Goal: Information Seeking & Learning: Learn about a topic

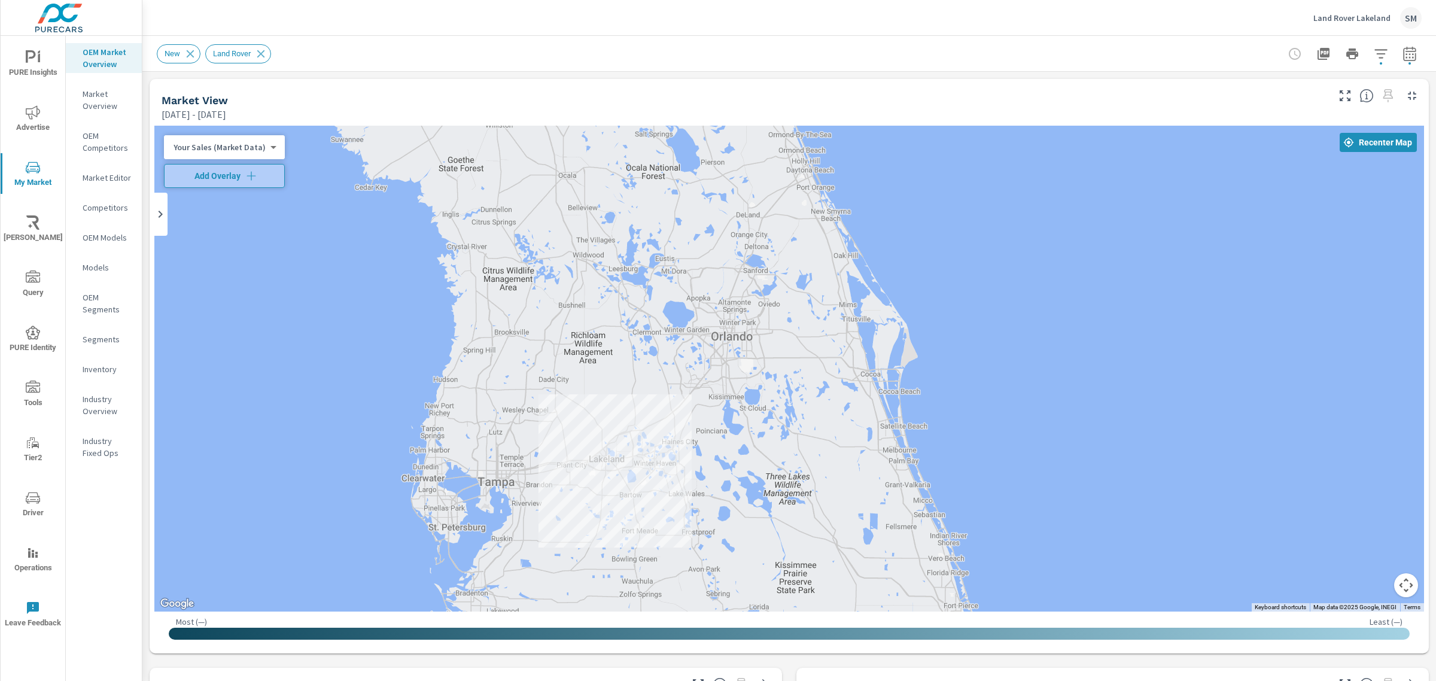
drag, startPoint x: 748, startPoint y: 267, endPoint x: 754, endPoint y: 374, distance: 106.6
click at [754, 374] on div at bounding box center [789, 369] width 1270 height 486
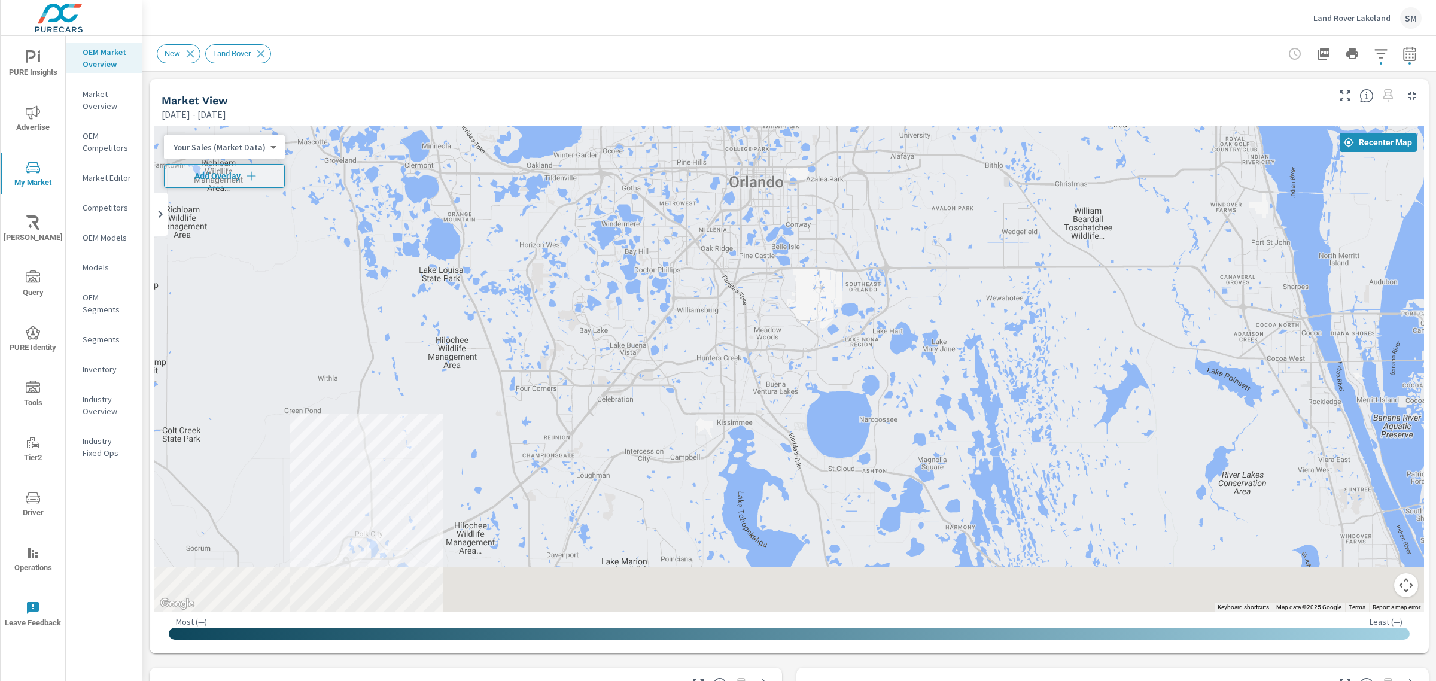
drag, startPoint x: 754, startPoint y: 374, endPoint x: 864, endPoint y: 277, distance: 147.1
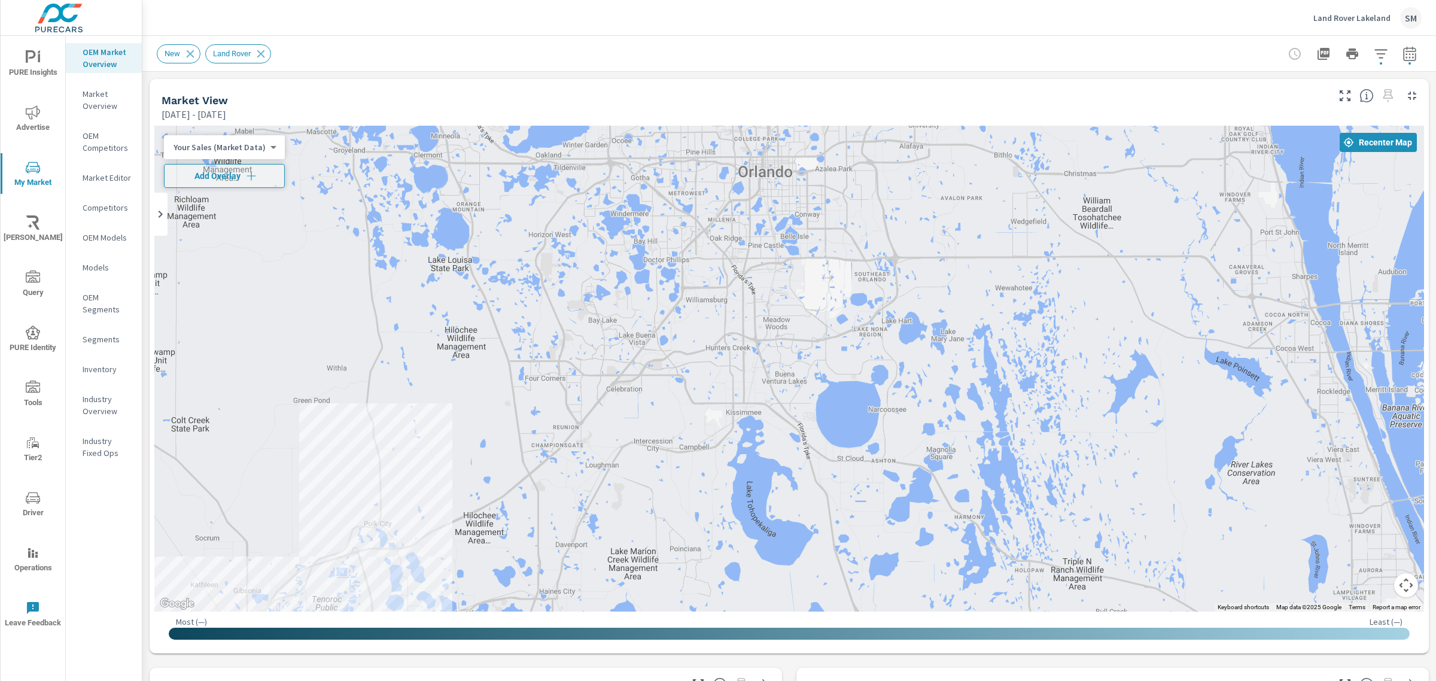
click at [33, 498] on icon "nav menu" at bounding box center [33, 498] width 14 height 14
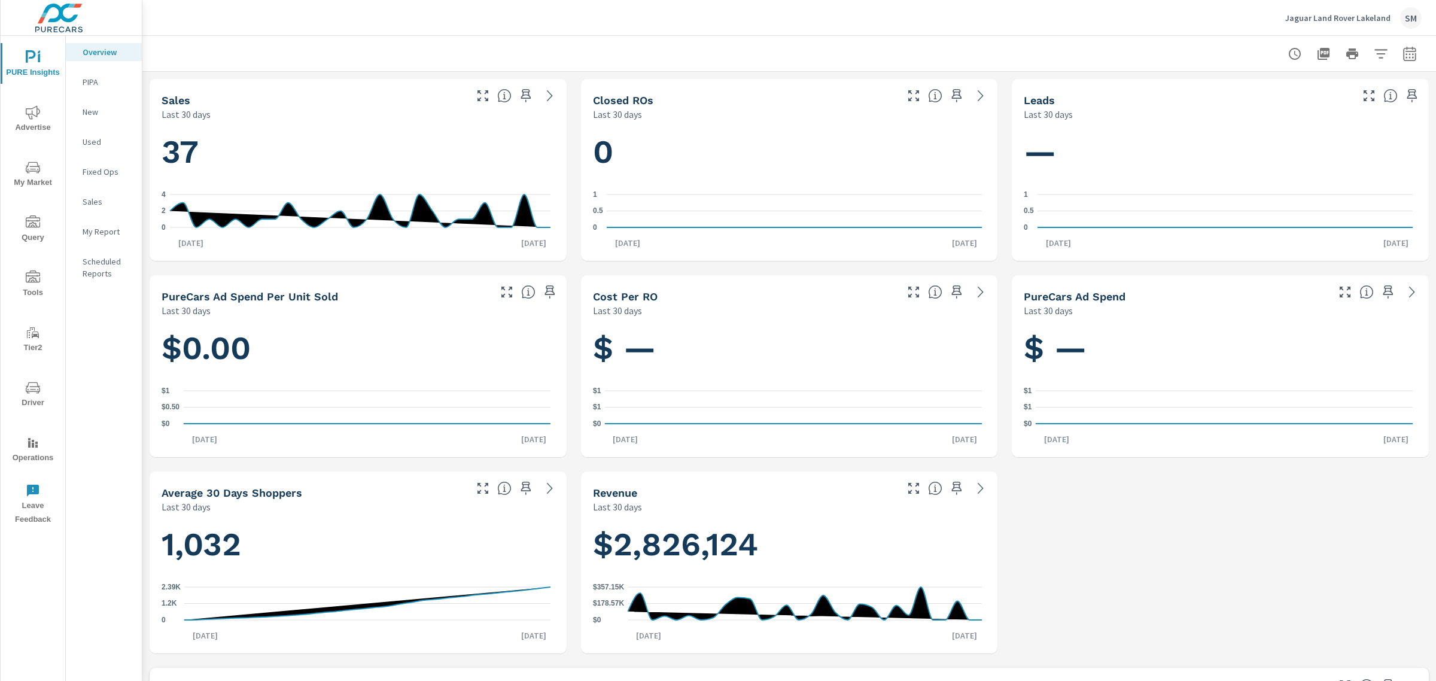
click at [31, 163] on icon "nav menu" at bounding box center [33, 167] width 14 height 14
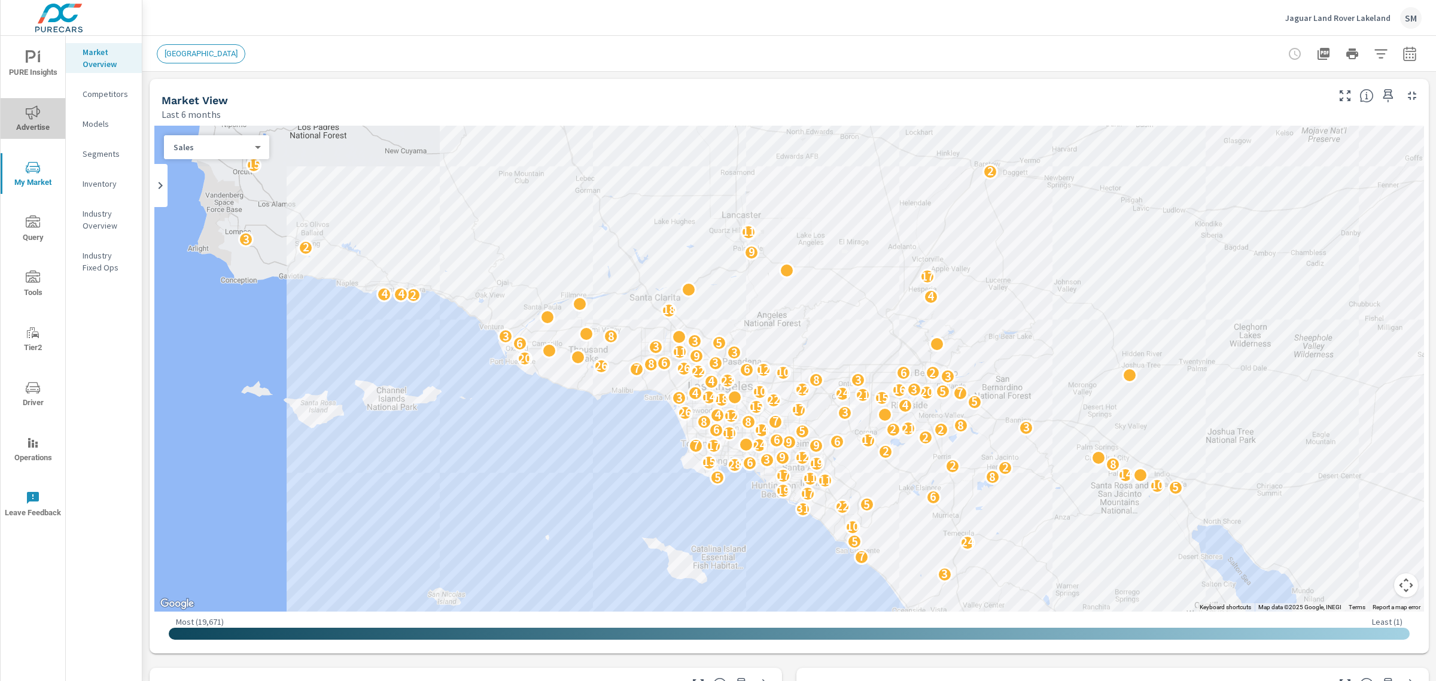
click at [39, 102] on button "Advertise" at bounding box center [33, 118] width 65 height 41
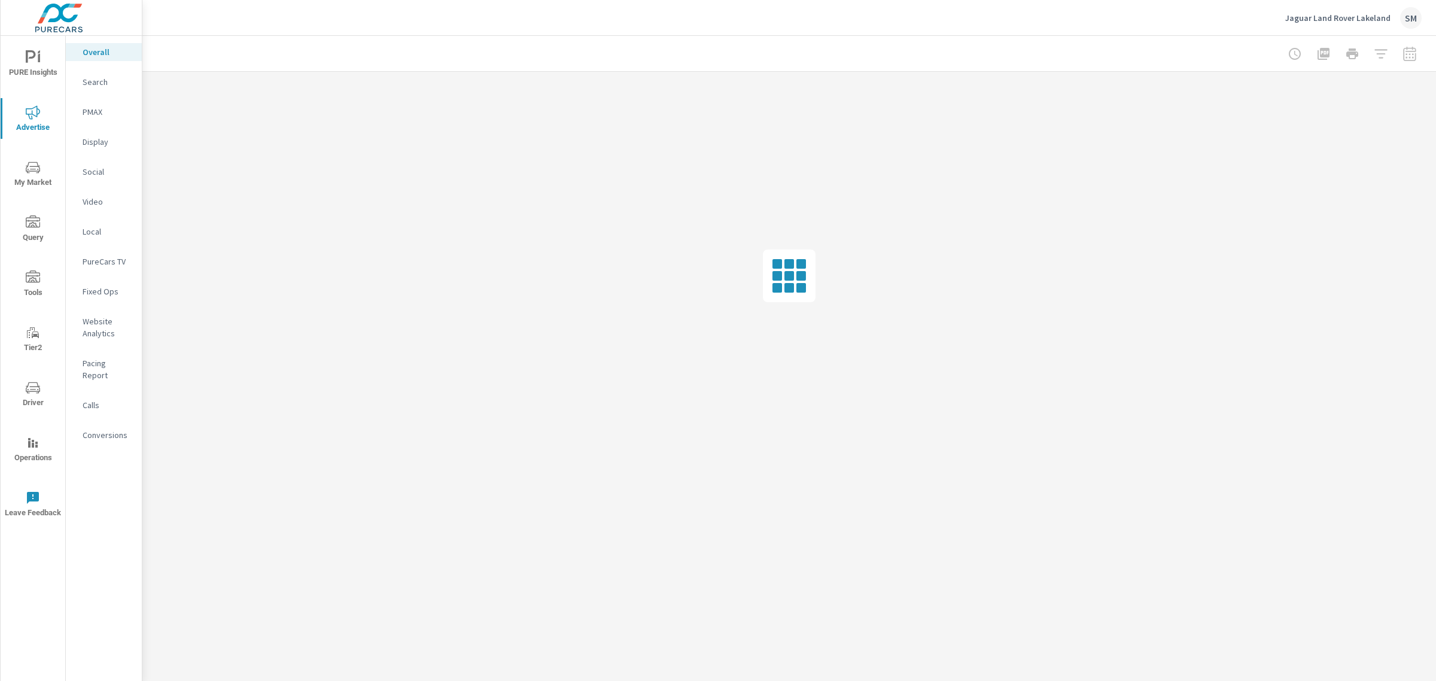
click at [13, 42] on div "PURE Insights Advertise My Market Query Tools Tier2 Driver Operations Leave Fee…" at bounding box center [33, 283] width 65 height 495
click at [21, 57] on span "PURE Insights" at bounding box center [32, 64] width 57 height 29
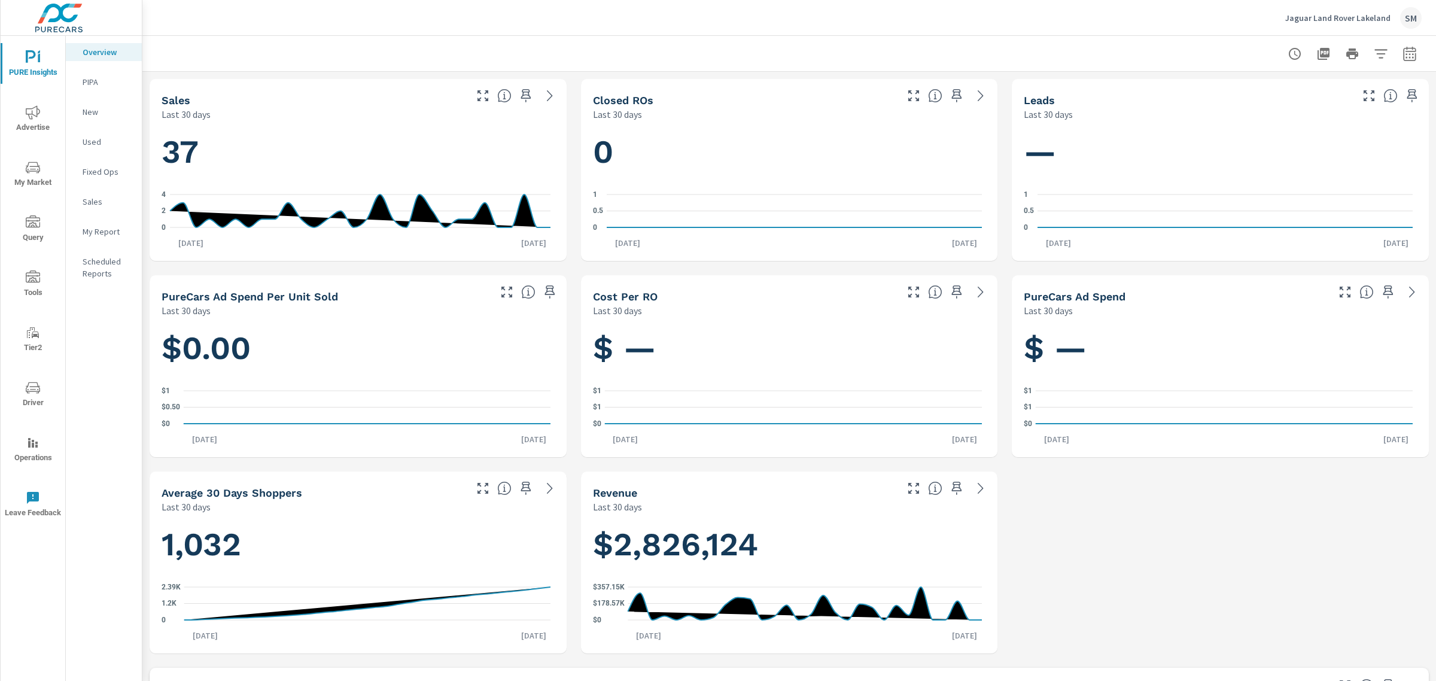
click at [38, 111] on icon "nav menu" at bounding box center [33, 112] width 14 height 14
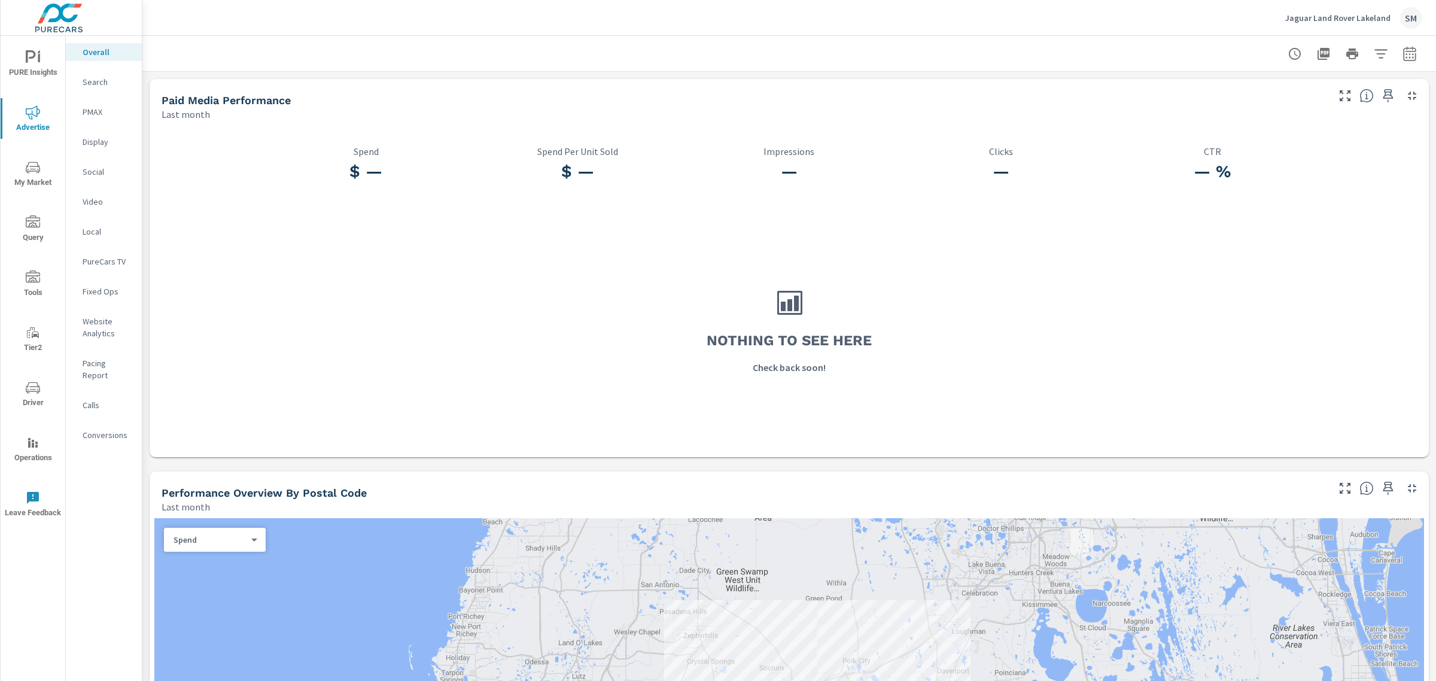
click at [39, 57] on icon "nav menu" at bounding box center [39, 57] width 2 height 9
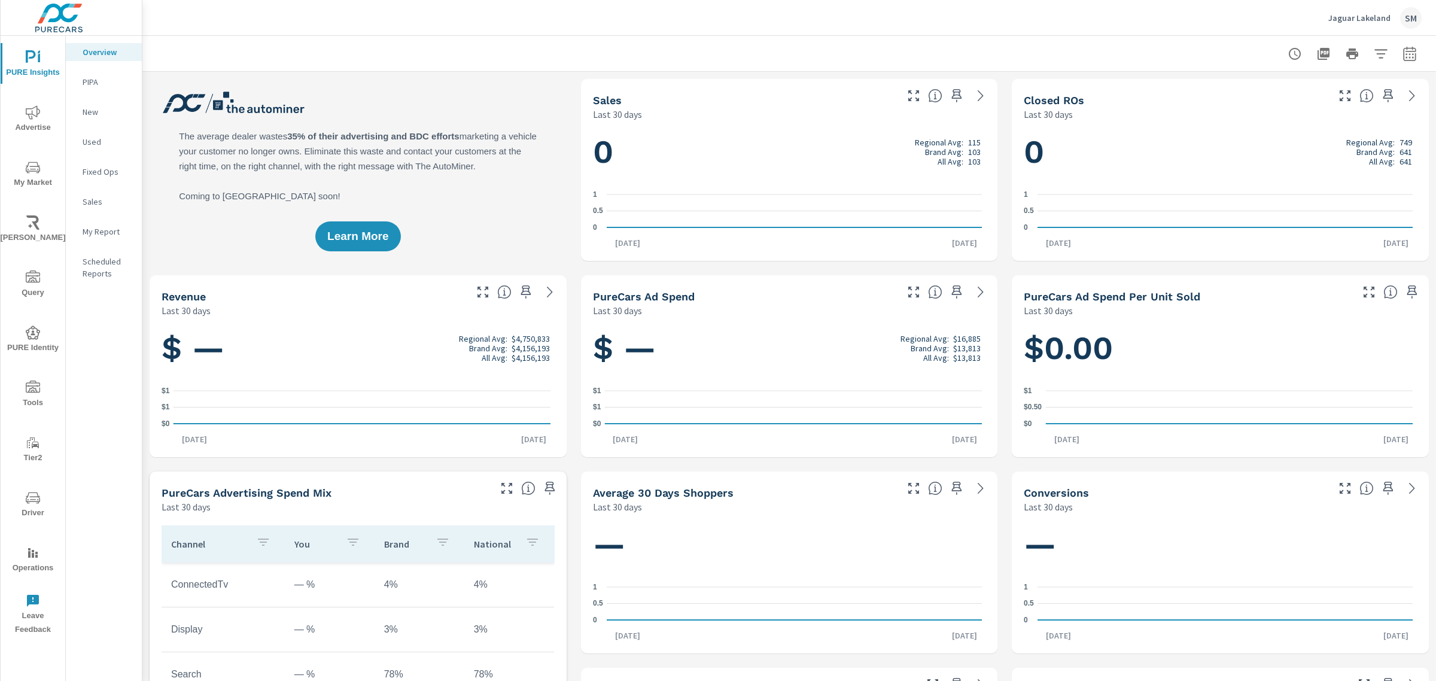
click at [34, 120] on span "Advertise" at bounding box center [32, 119] width 57 height 29
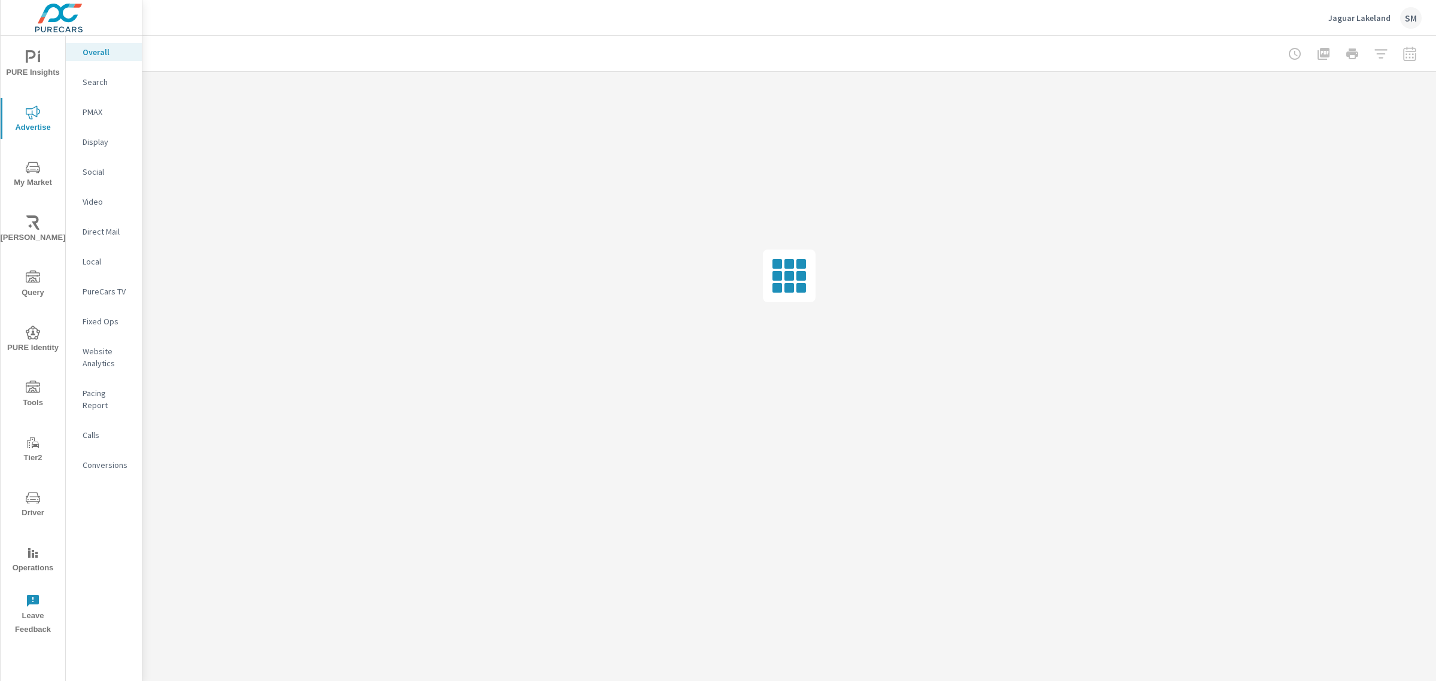
click at [34, 168] on icon "nav menu" at bounding box center [33, 167] width 14 height 14
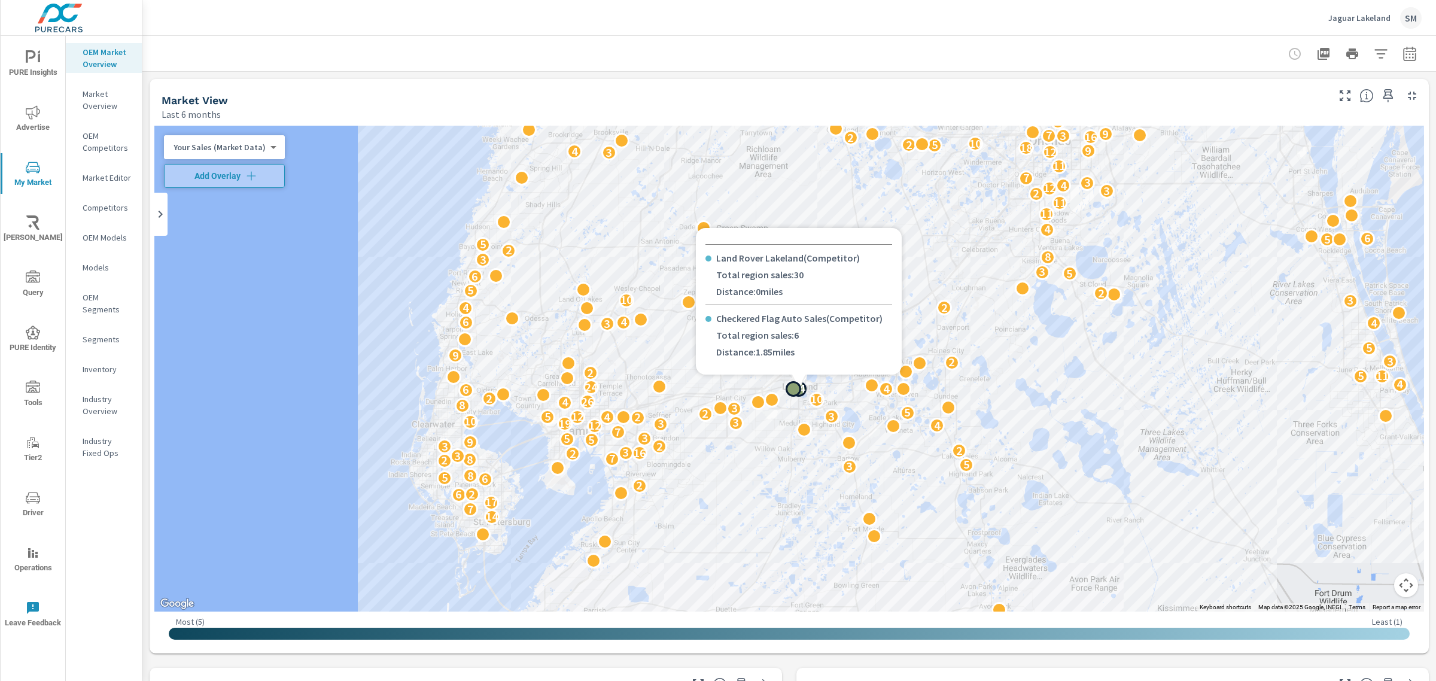
scroll to position [736, 0]
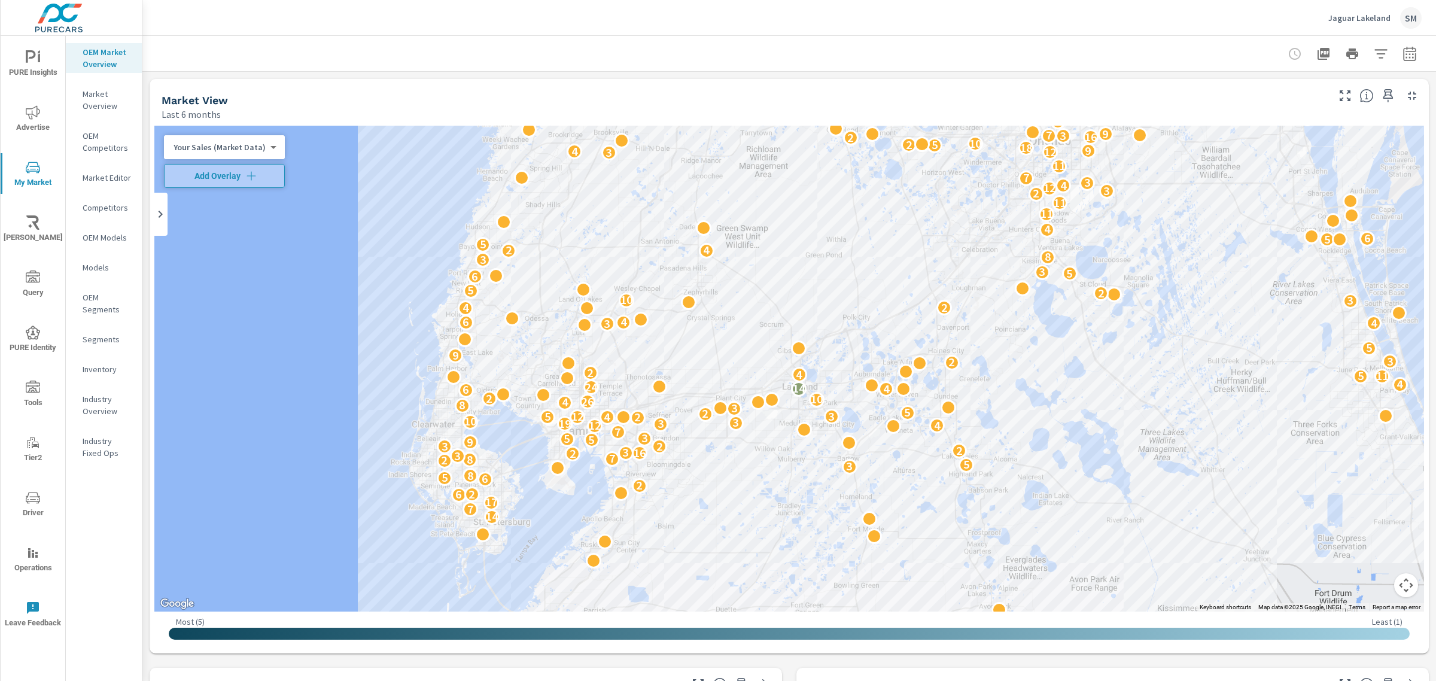
click at [775, 44] on div at bounding box center [789, 53] width 1265 height 35
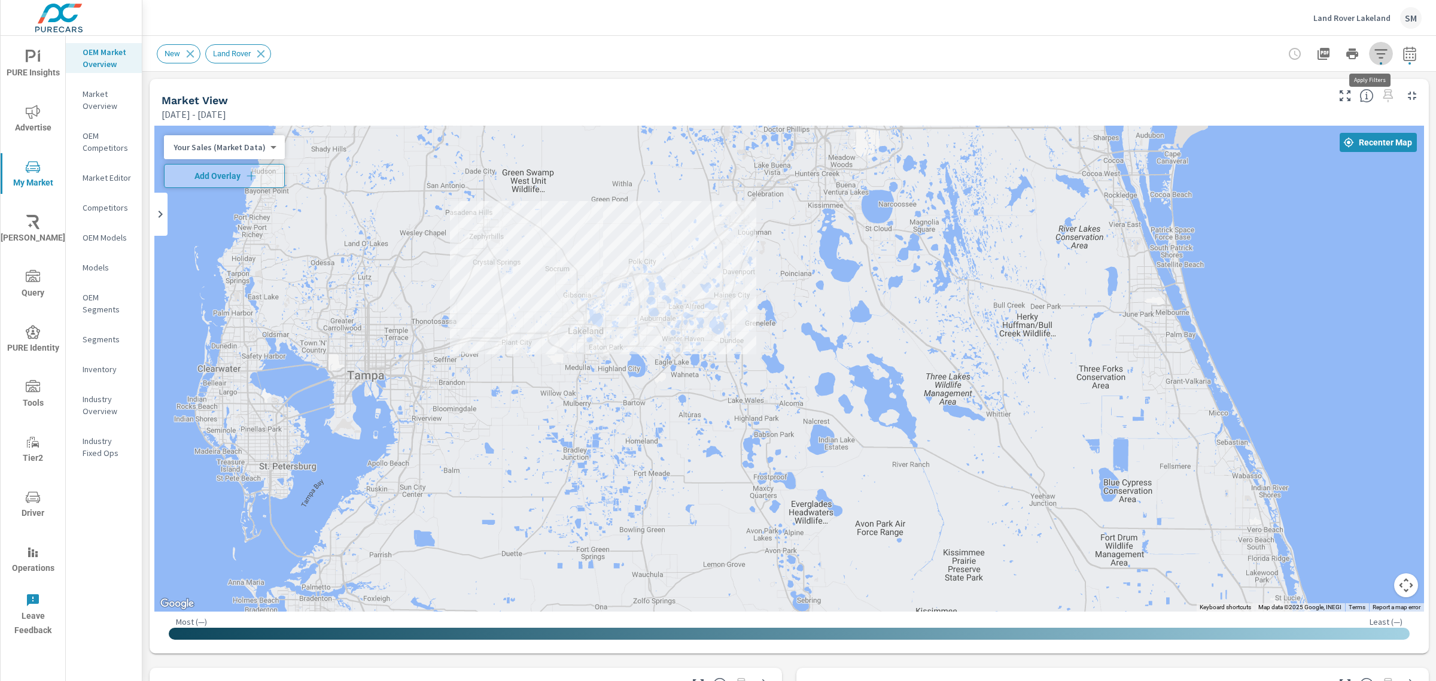
click at [1374, 54] on icon "button" at bounding box center [1381, 54] width 14 height 14
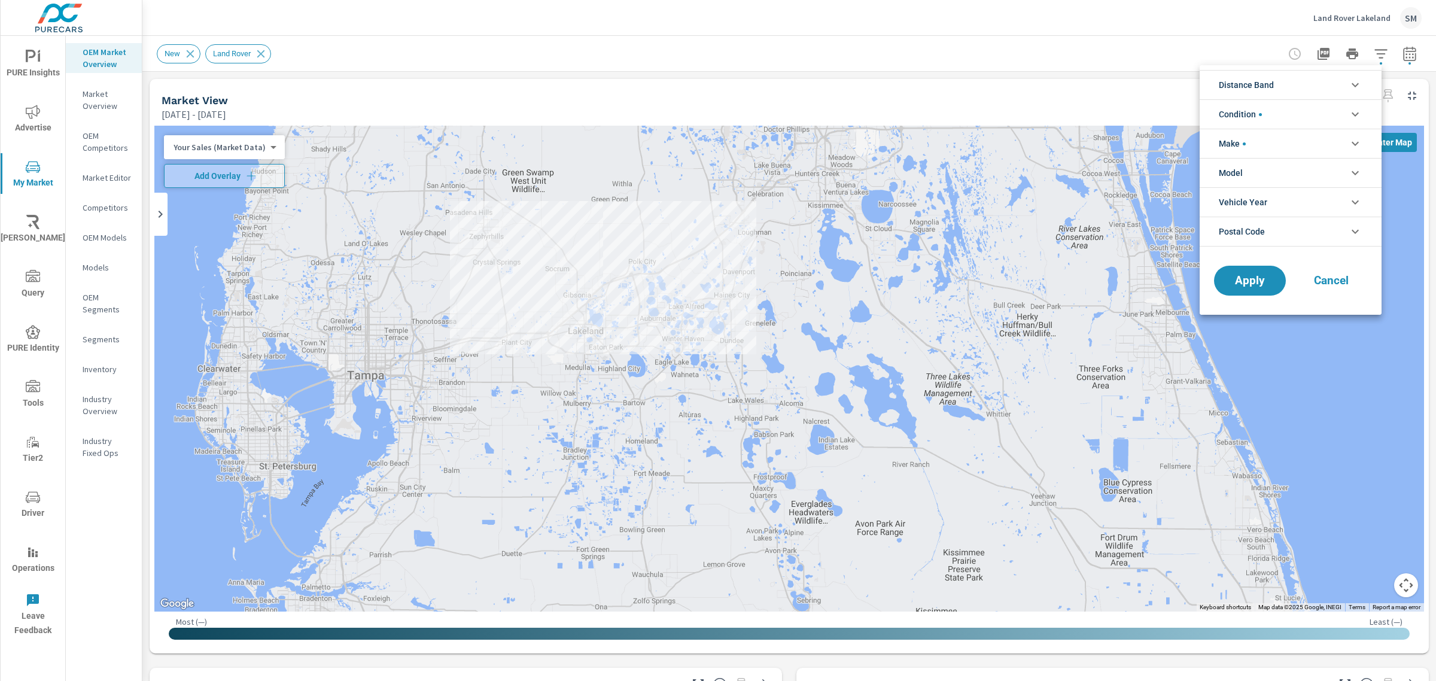
click at [1286, 109] on li "Condition" at bounding box center [1291, 113] width 182 height 29
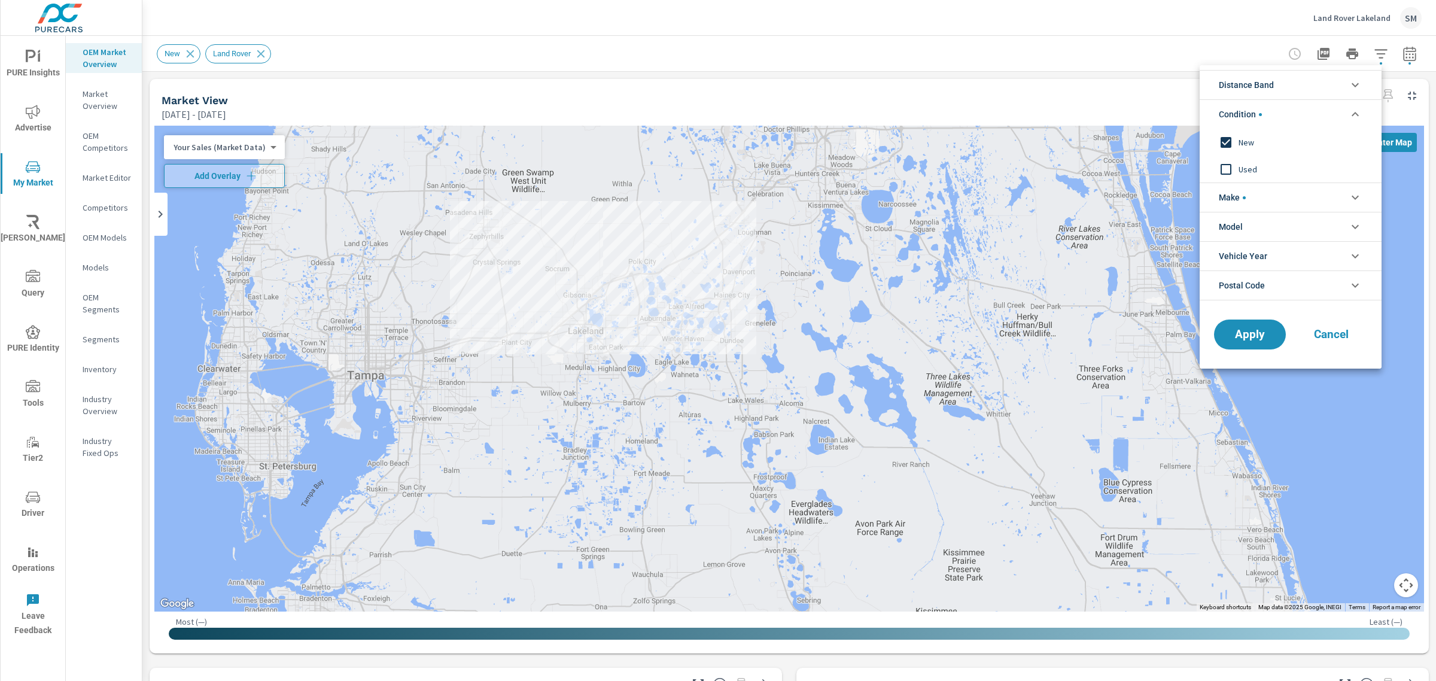
click at [1357, 81] on icon "filter options" at bounding box center [1355, 85] width 14 height 14
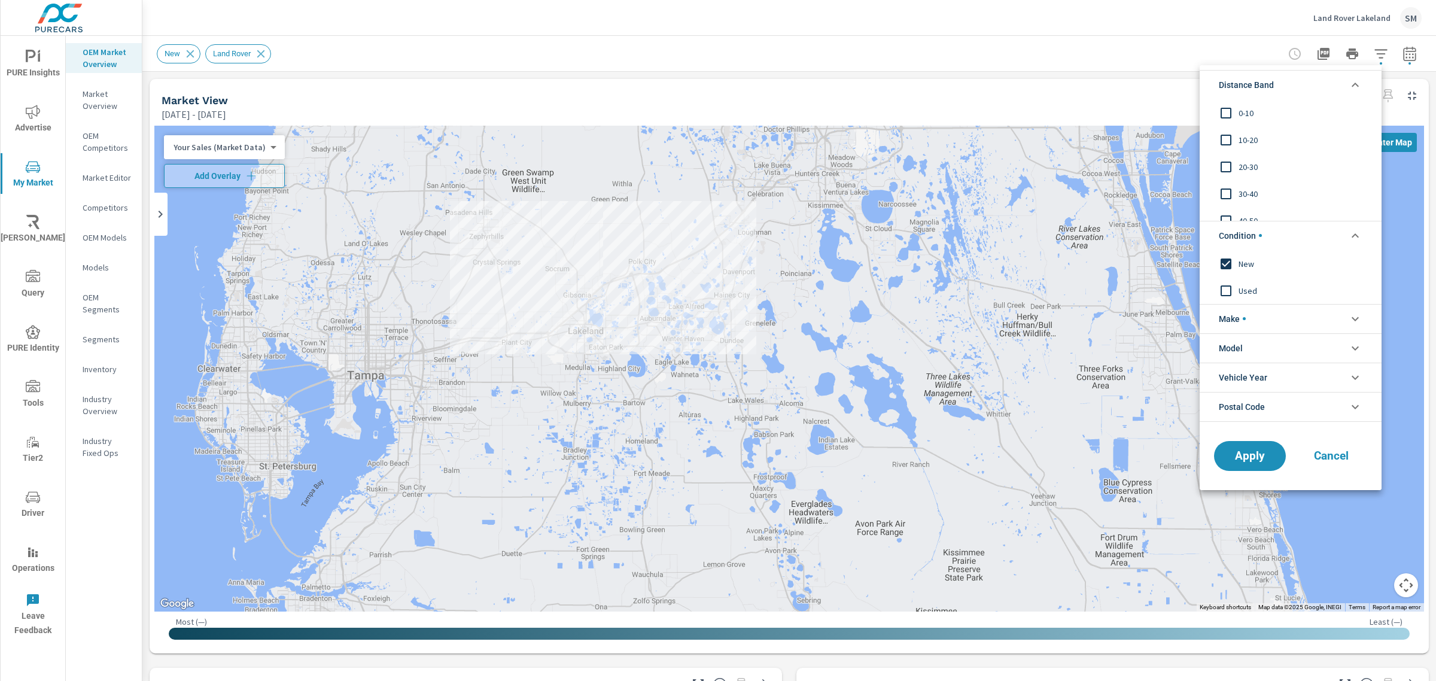
click at [1357, 81] on icon "filter options" at bounding box center [1355, 85] width 14 height 14
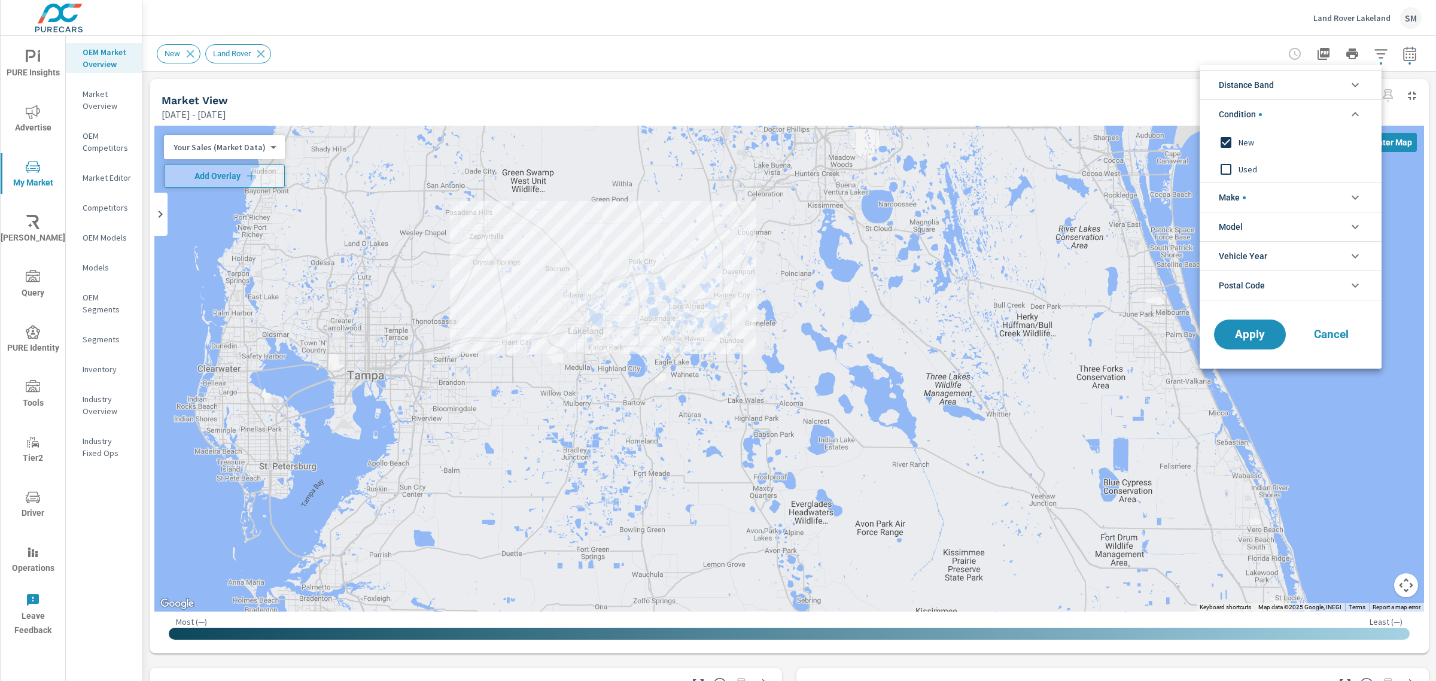
click at [1358, 115] on icon "filter options" at bounding box center [1355, 114] width 14 height 14
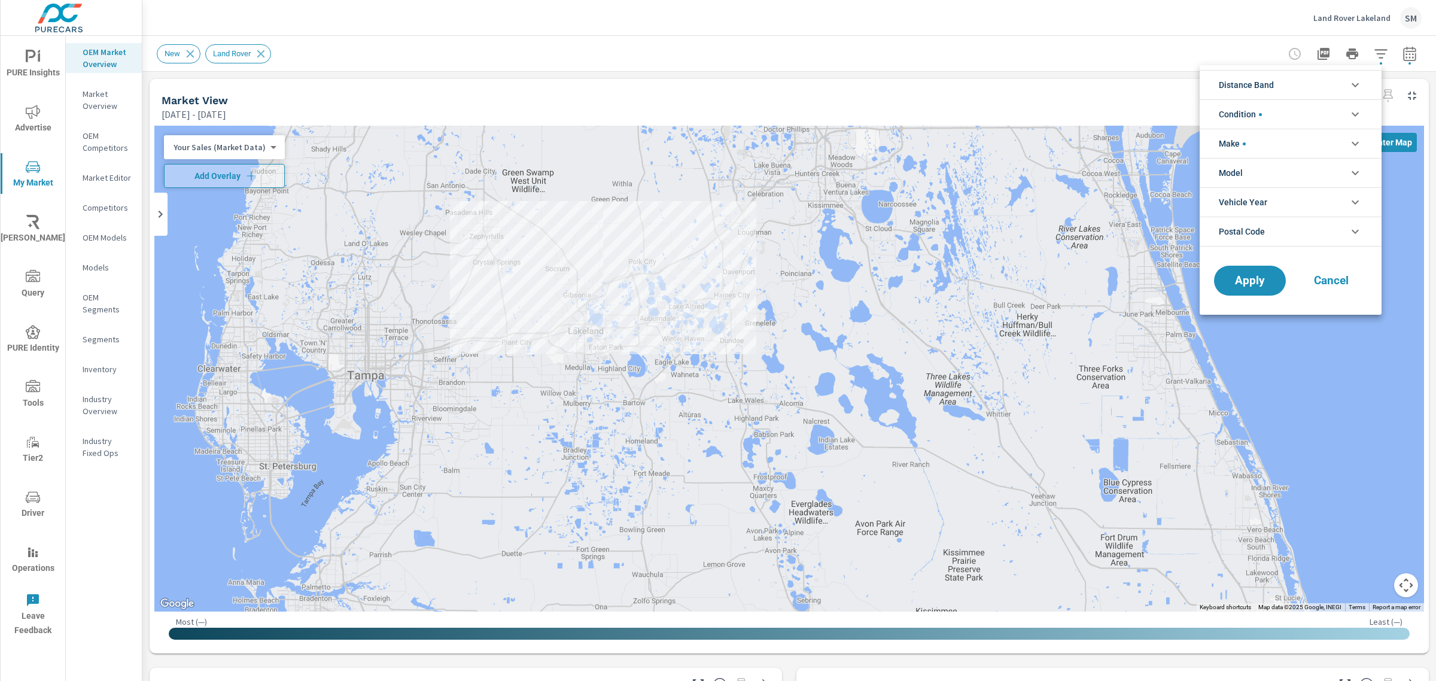
click at [144, 101] on div at bounding box center [718, 340] width 1436 height 681
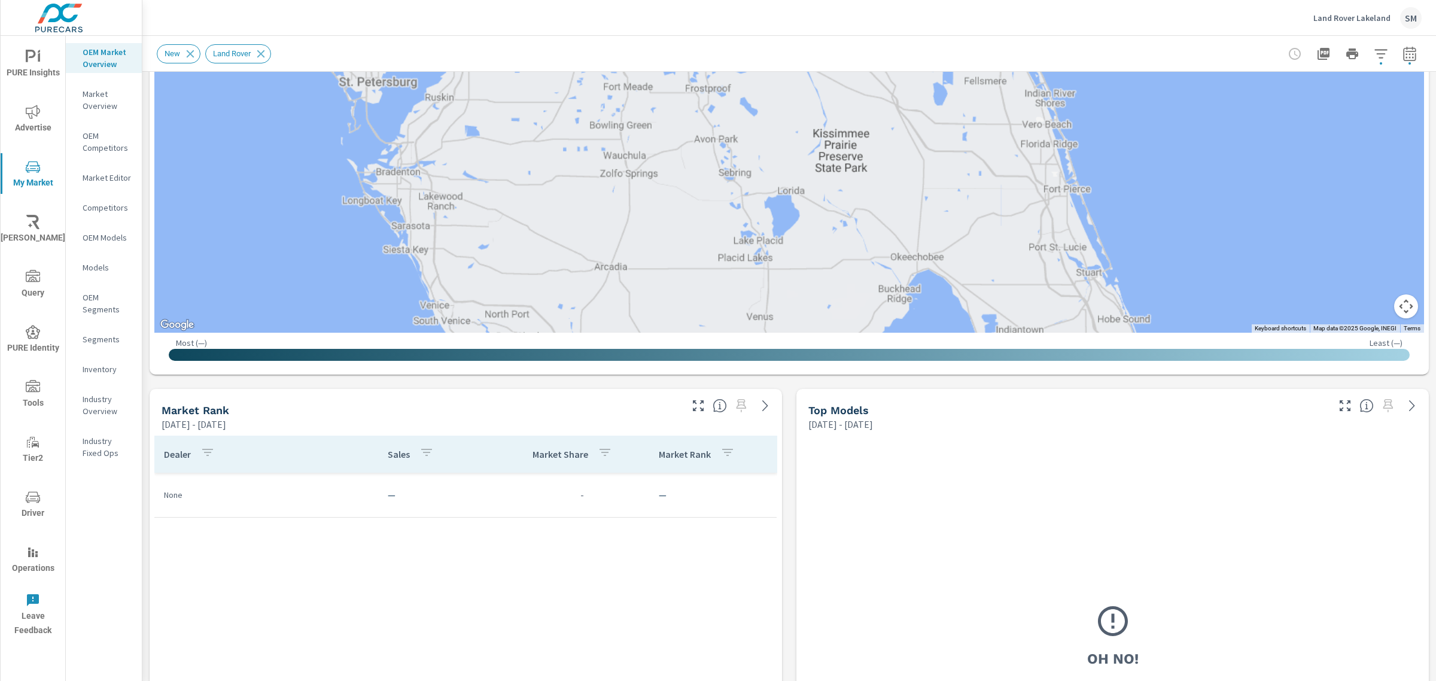
scroll to position [338, 0]
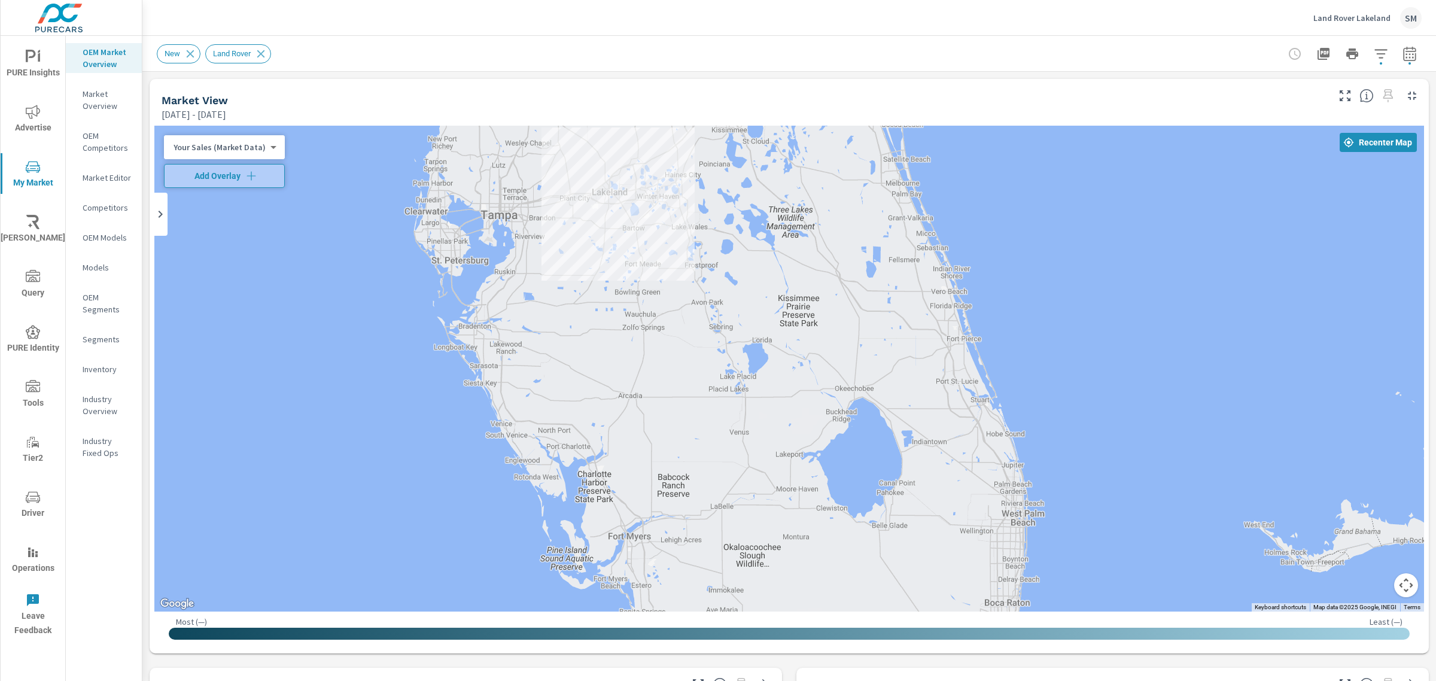
drag, startPoint x: 780, startPoint y: 232, endPoint x: 808, endPoint y: 194, distance: 46.5
click at [808, 194] on div at bounding box center [789, 369] width 1270 height 486
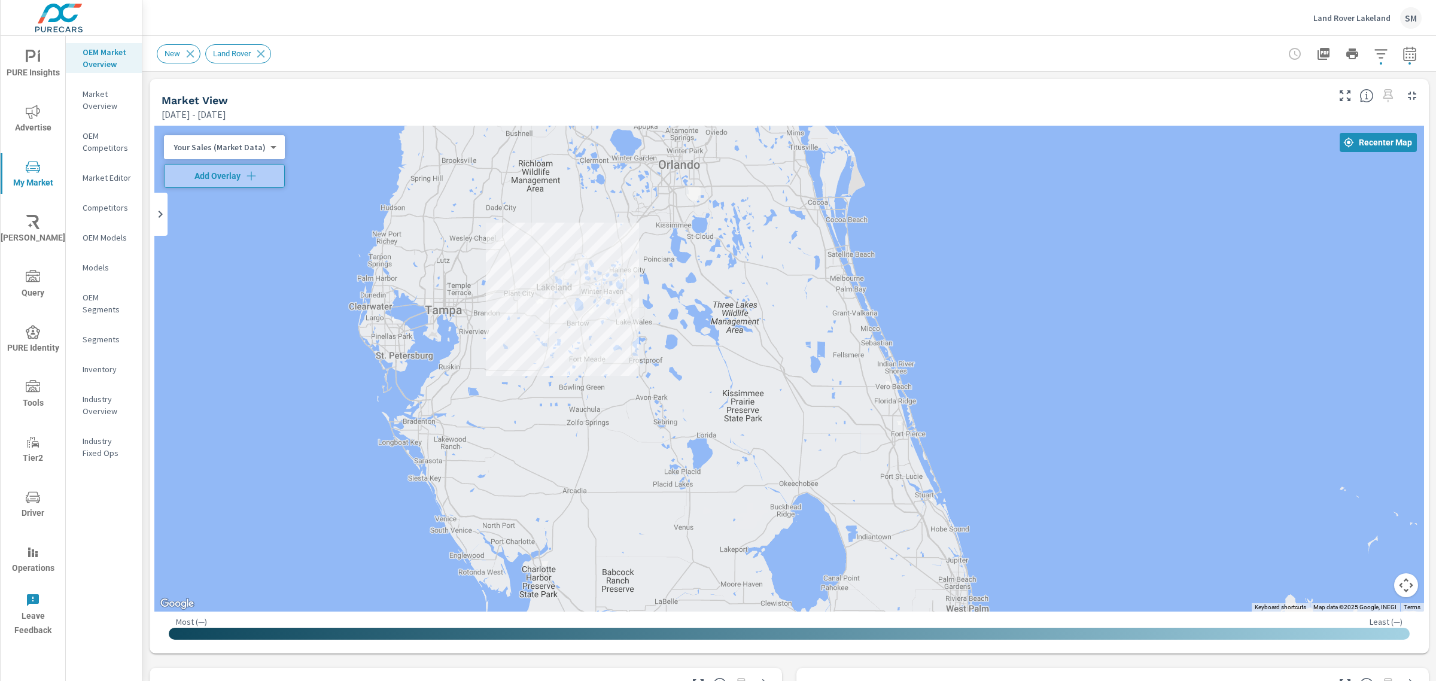
drag, startPoint x: 812, startPoint y: 194, endPoint x: 762, endPoint y: 299, distance: 116.1
click at [762, 299] on div at bounding box center [789, 369] width 1270 height 486
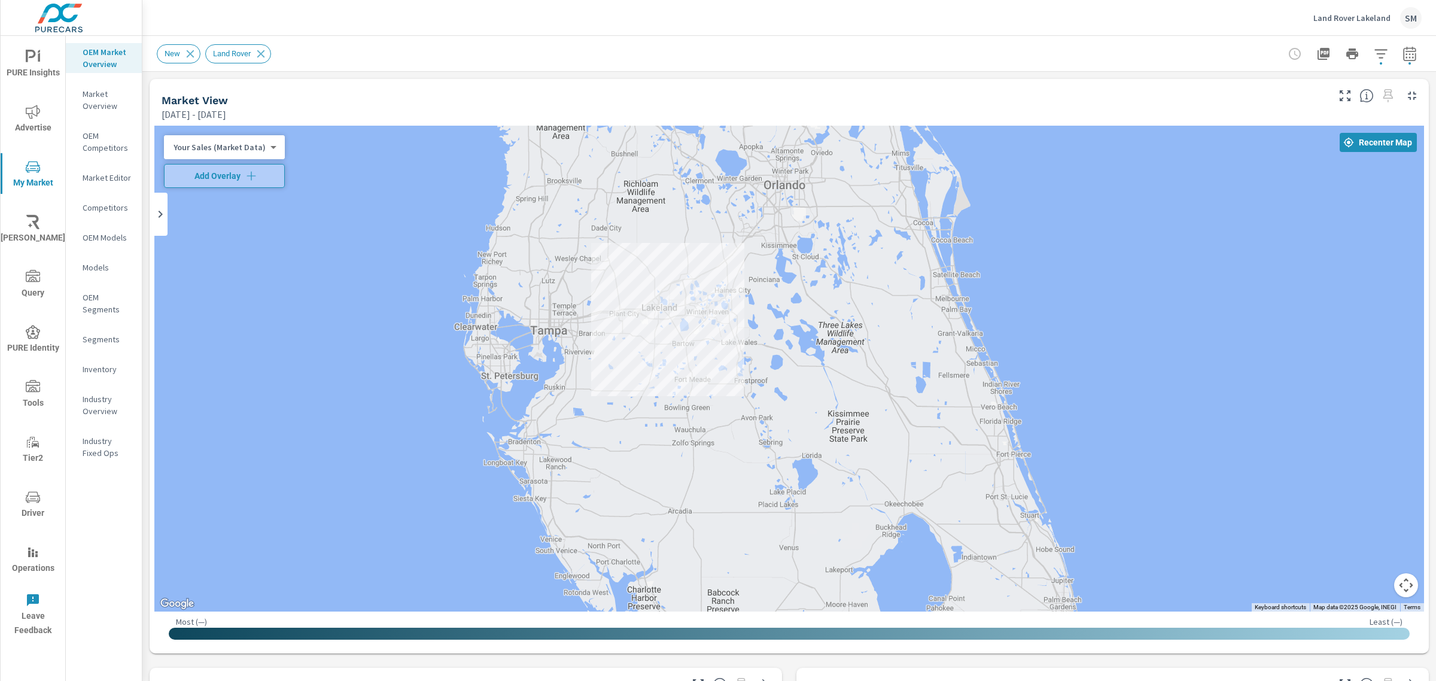
drag, startPoint x: 691, startPoint y: 312, endPoint x: 796, endPoint y: 332, distance: 107.1
click at [796, 332] on div at bounding box center [789, 369] width 1270 height 486
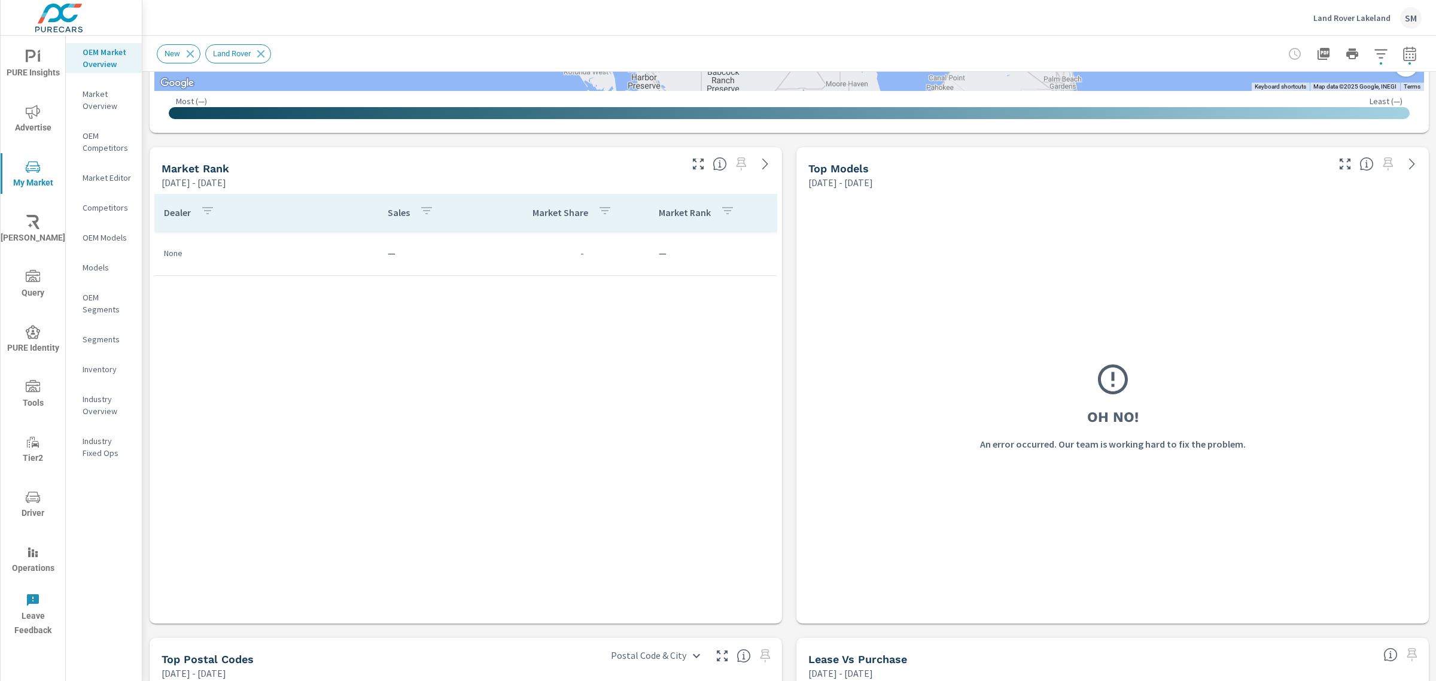
scroll to position [520, 0]
click at [266, 53] on icon at bounding box center [260, 53] width 13 height 13
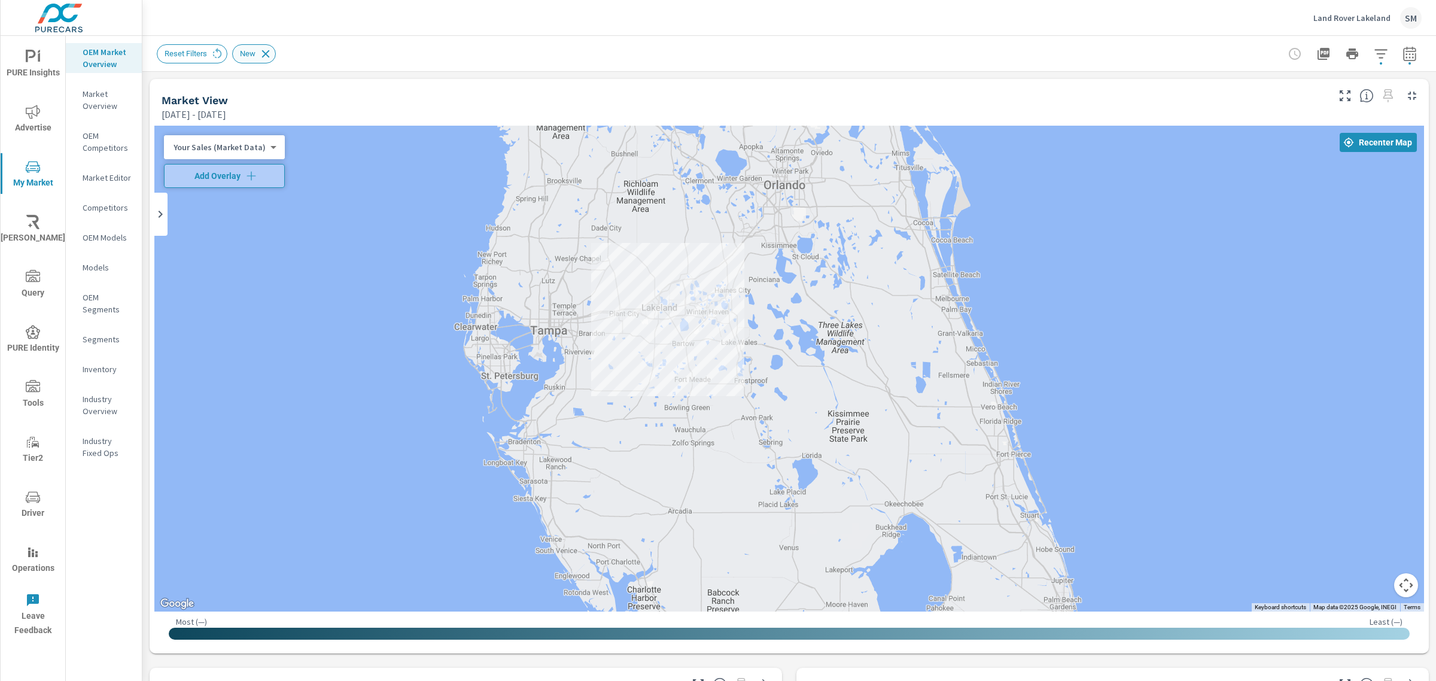
click at [262, 51] on icon at bounding box center [266, 54] width 8 height 8
click at [257, 147] on body "PURE Insights Advertise My Market Riley AI Query PURE Identity Tools Tier2 Driv…" at bounding box center [718, 340] width 1436 height 681
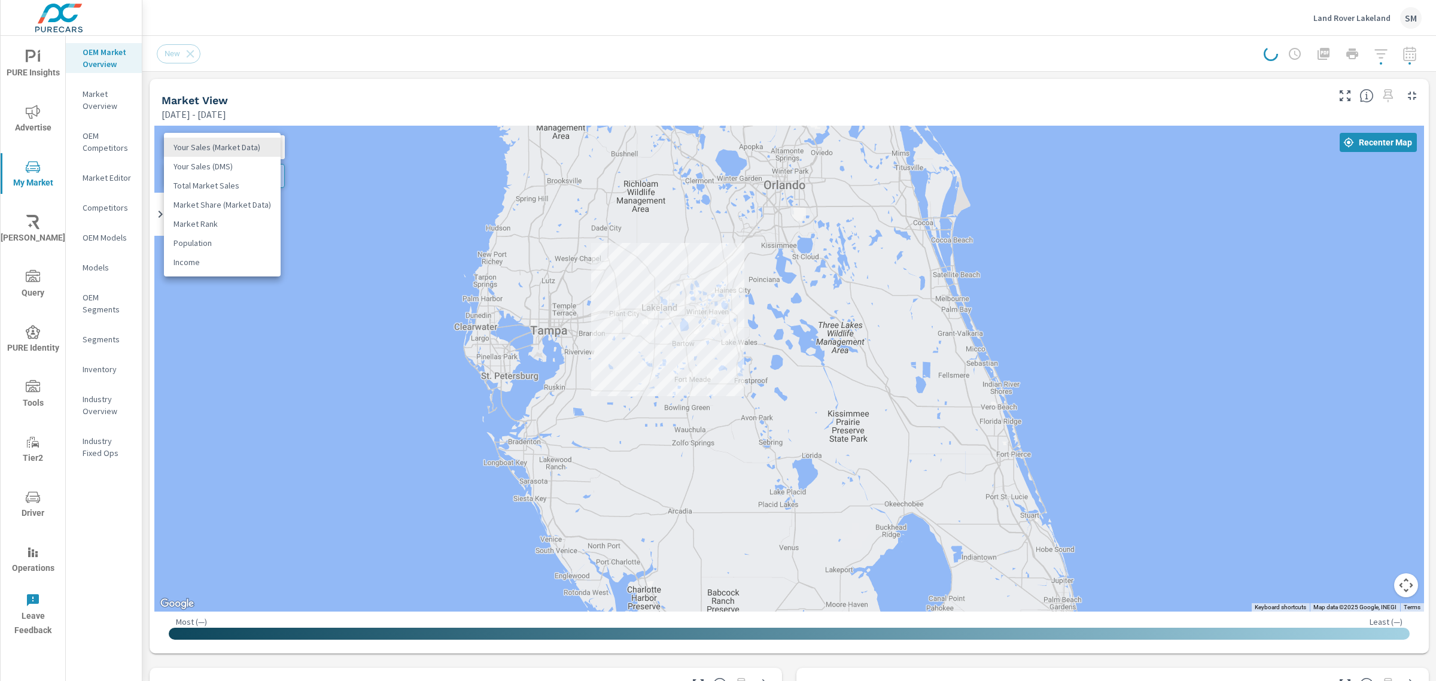
click at [349, 92] on div at bounding box center [718, 340] width 1436 height 681
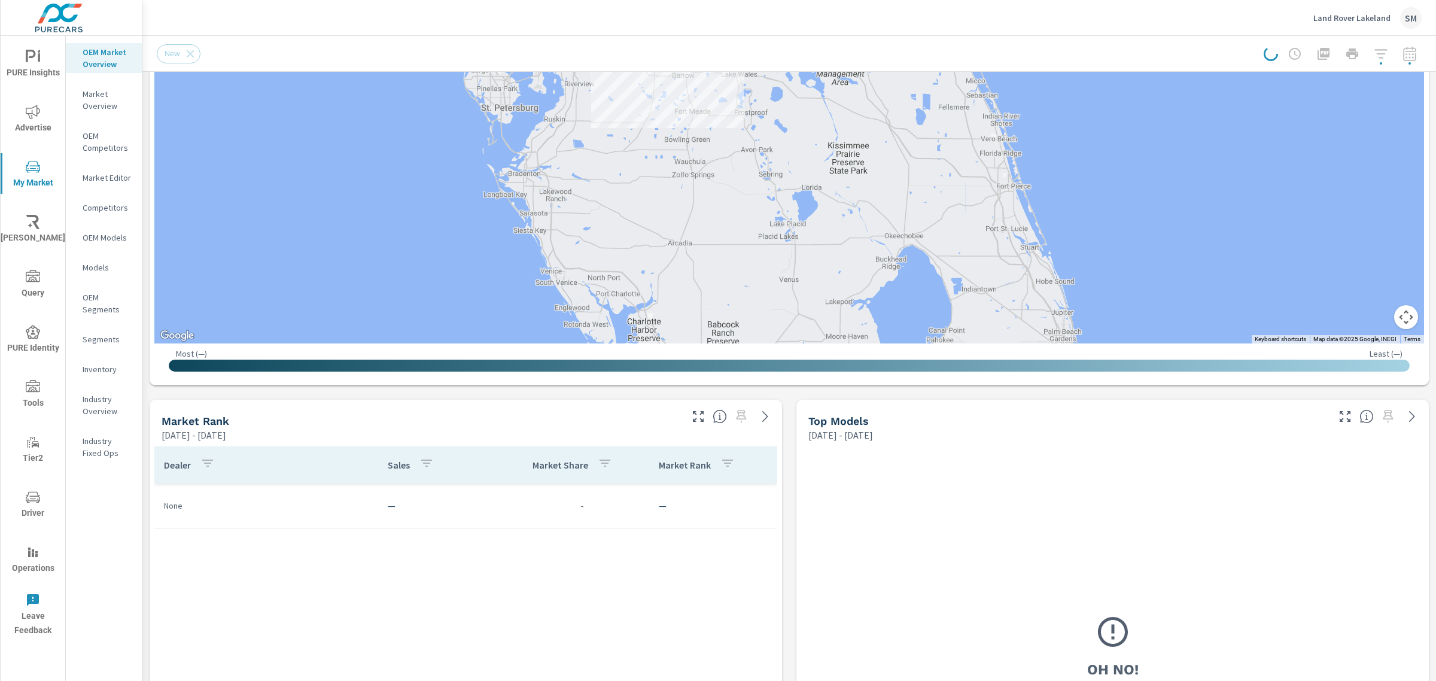
scroll to position [302, 0]
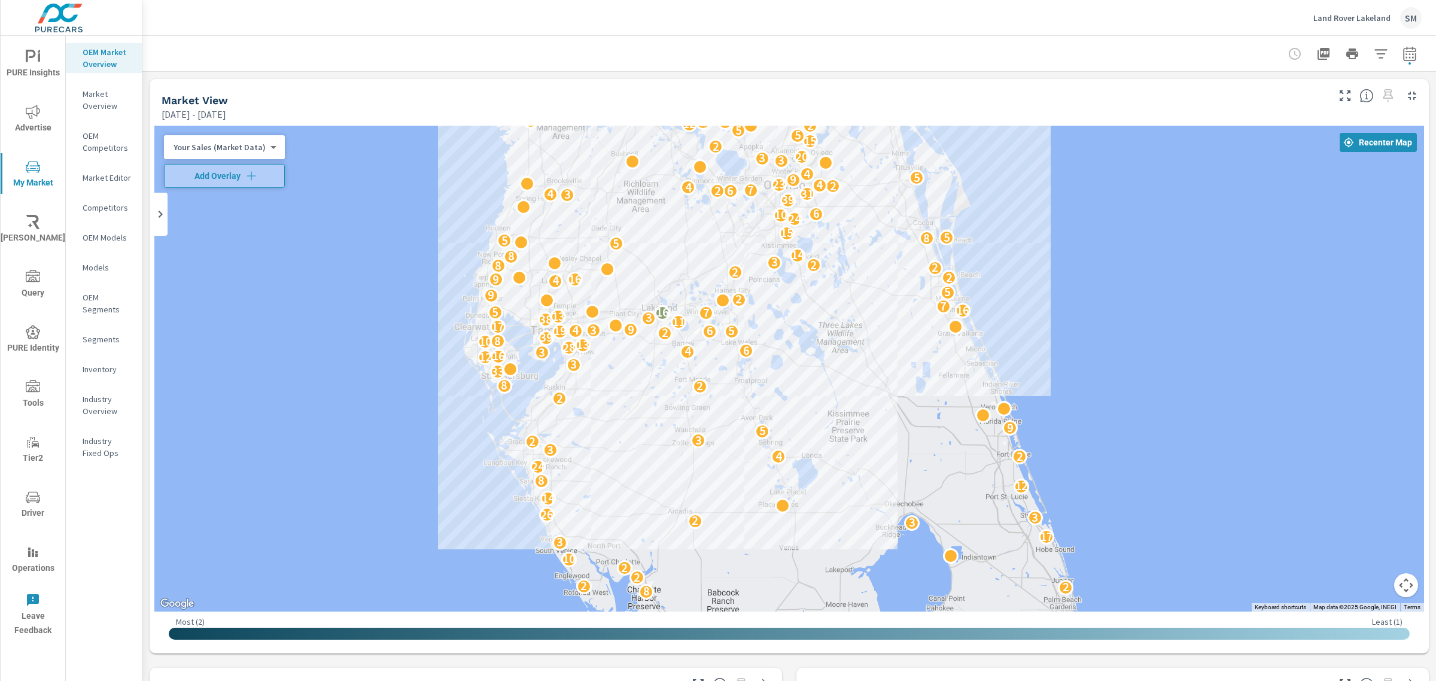
scroll to position [269, 0]
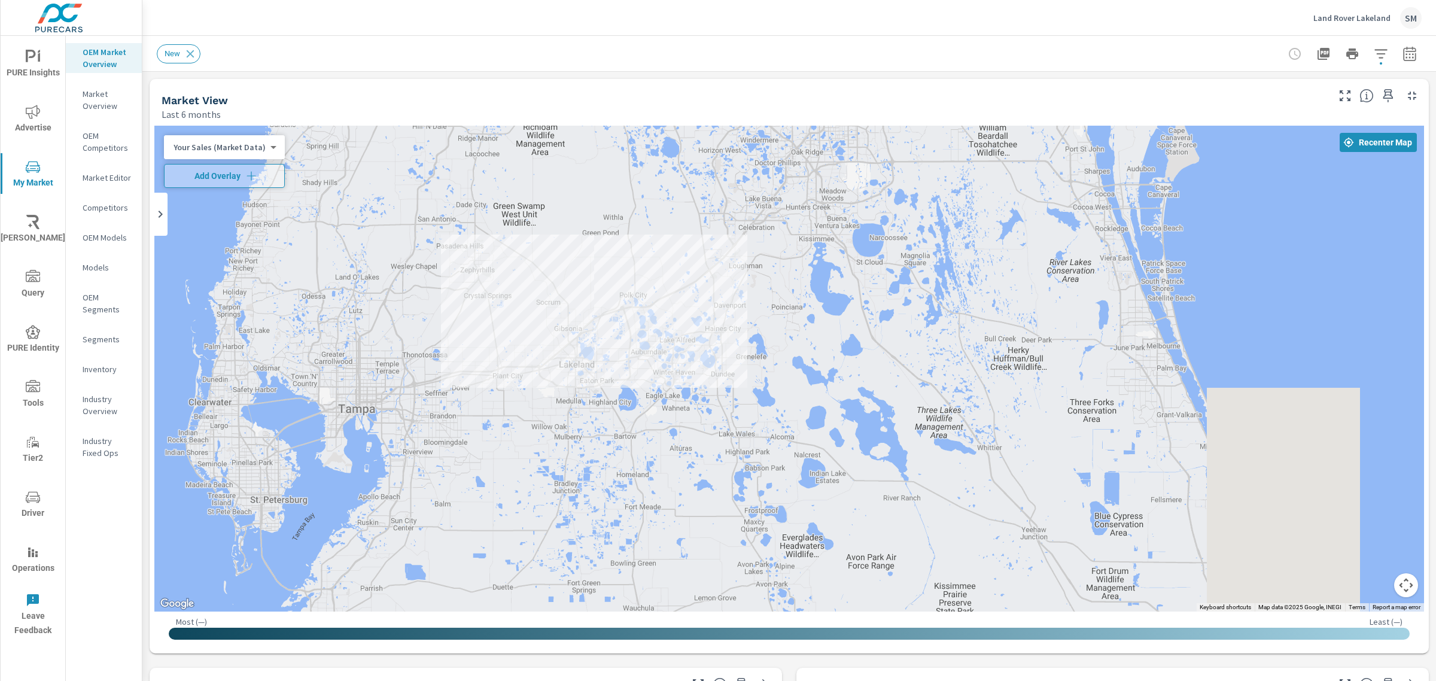
drag, startPoint x: 736, startPoint y: 370, endPoint x: 692, endPoint y: 345, distance: 50.4
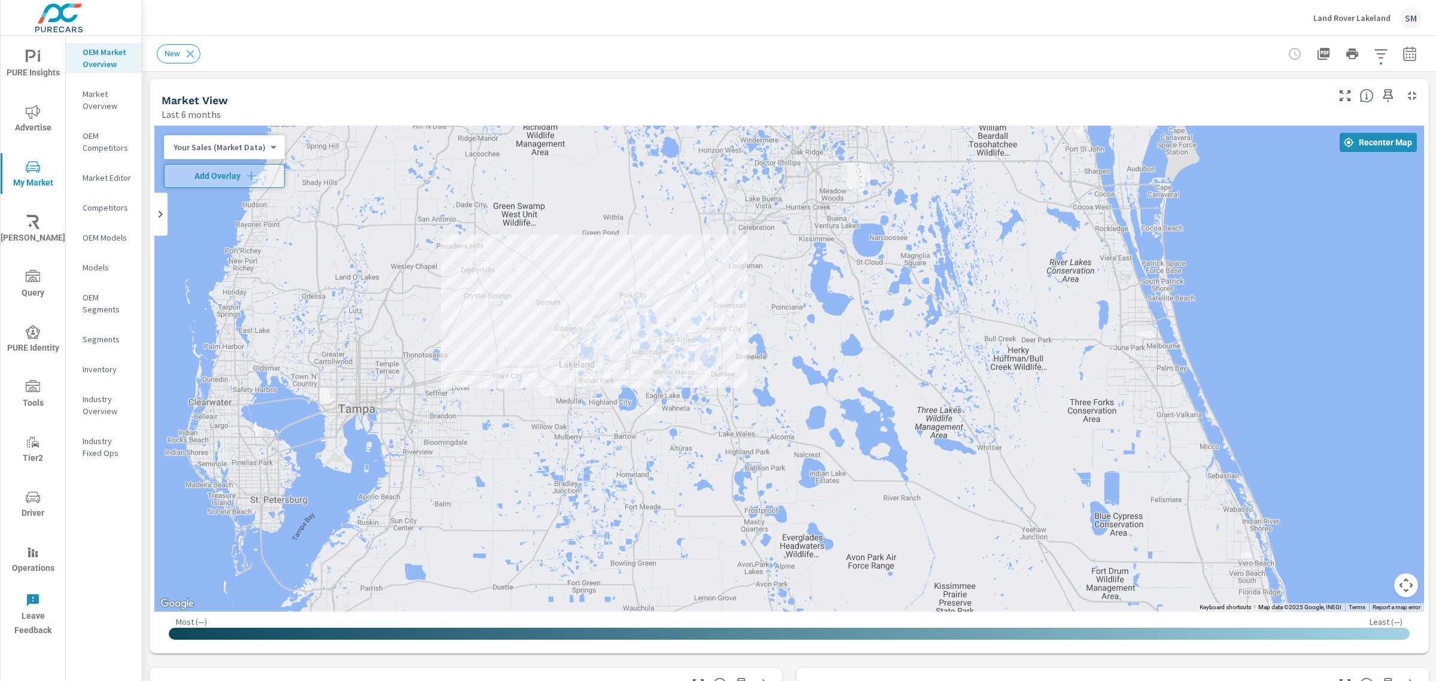
click at [692, 346] on div at bounding box center [1140, 669] width 1149 height 646
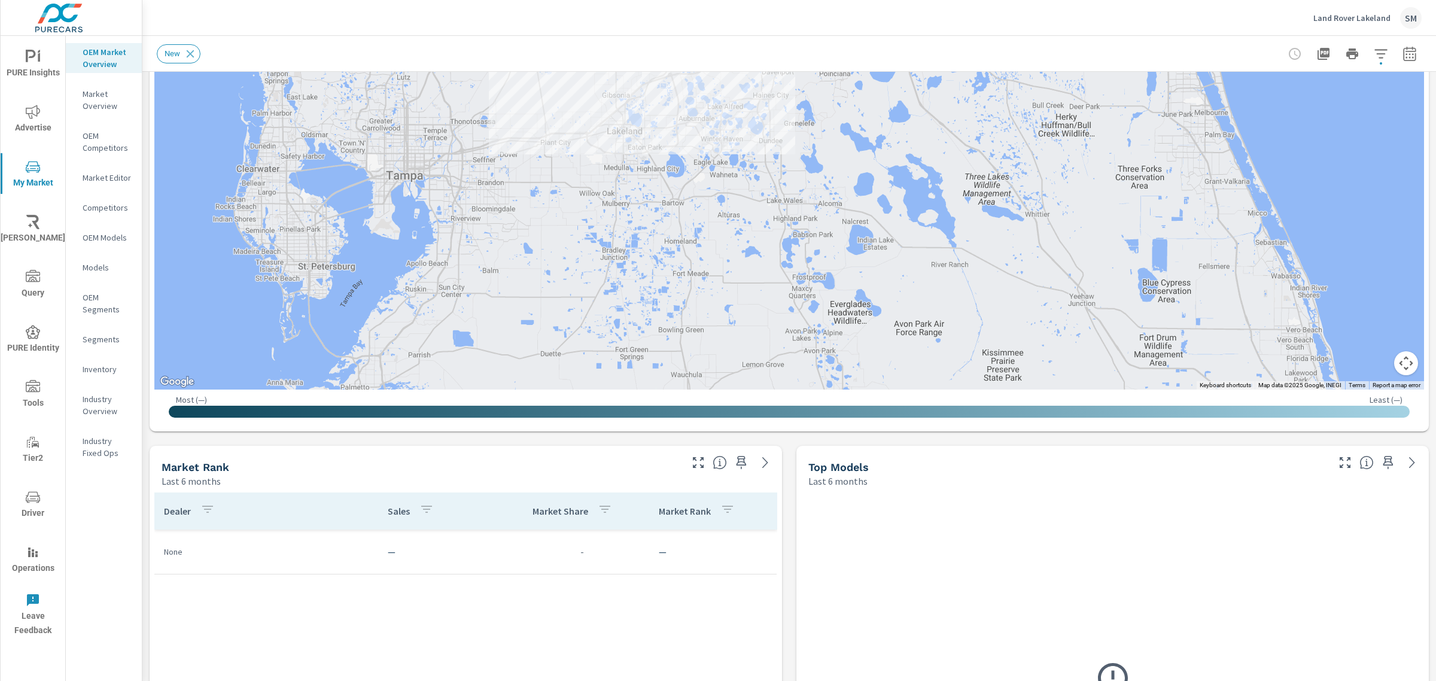
scroll to position [223, 0]
click at [37, 52] on icon "nav menu" at bounding box center [33, 57] width 14 height 14
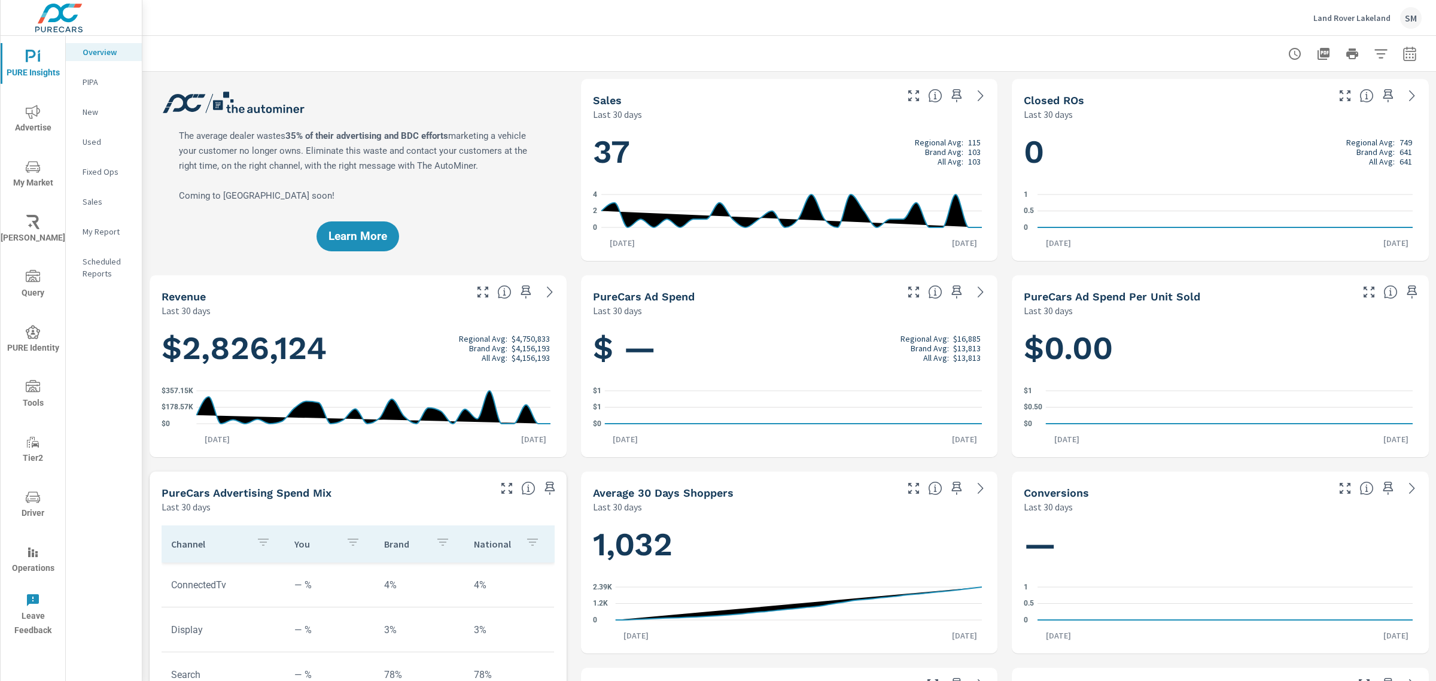
click at [29, 163] on icon "nav menu" at bounding box center [33, 167] width 14 height 14
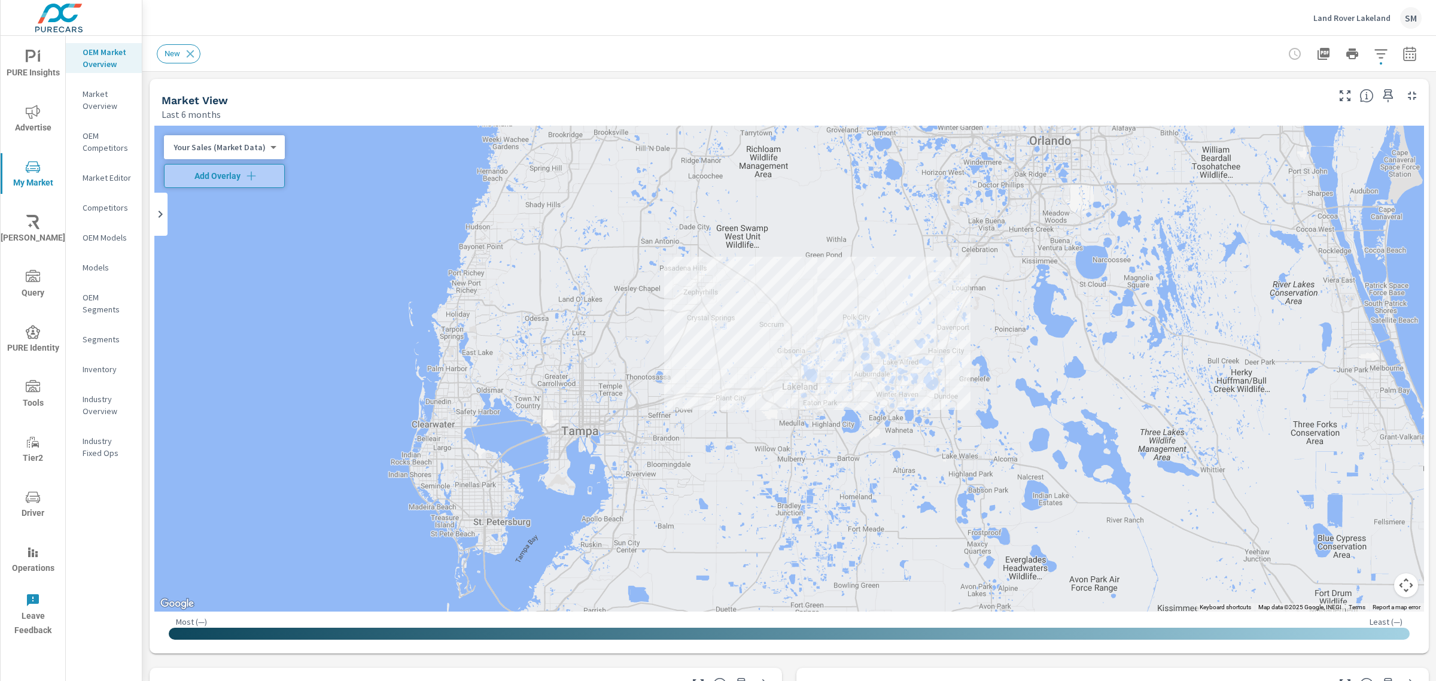
scroll to position [112, 0]
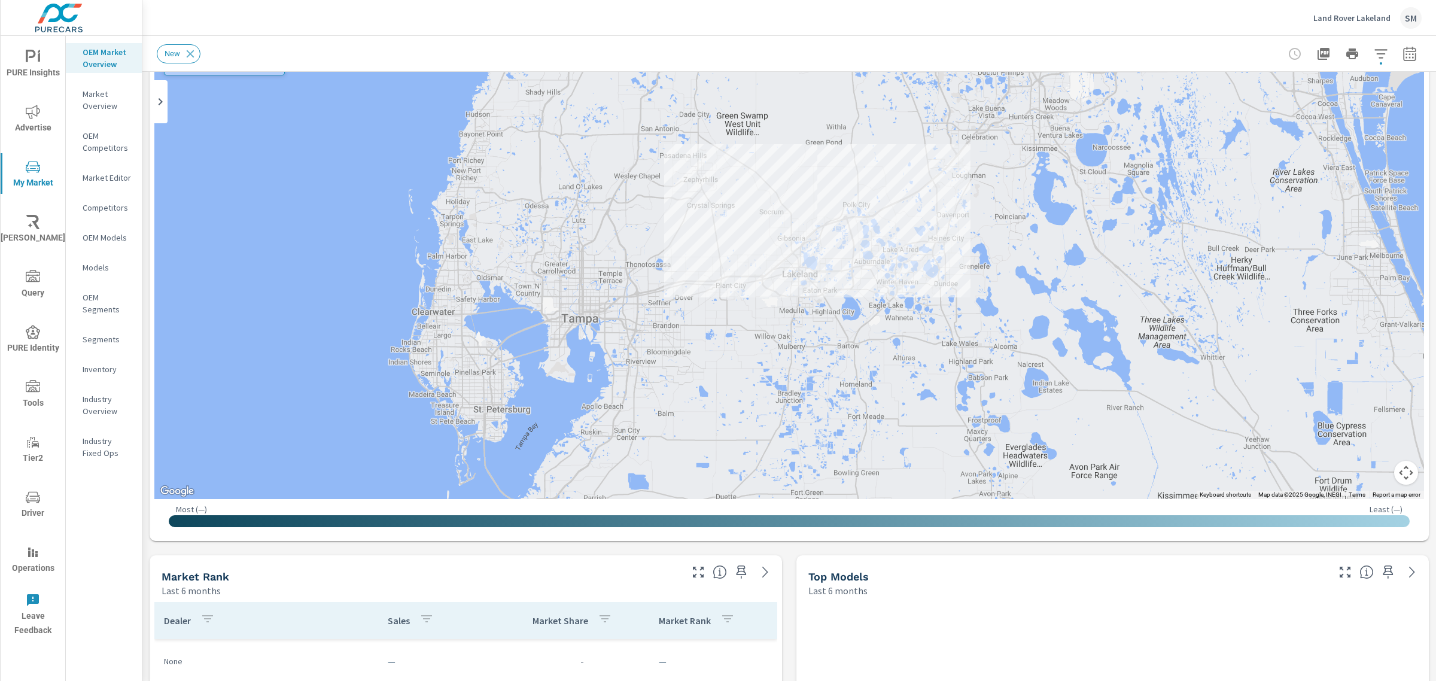
click at [1374, 49] on icon "button" at bounding box center [1380, 53] width 13 height 9
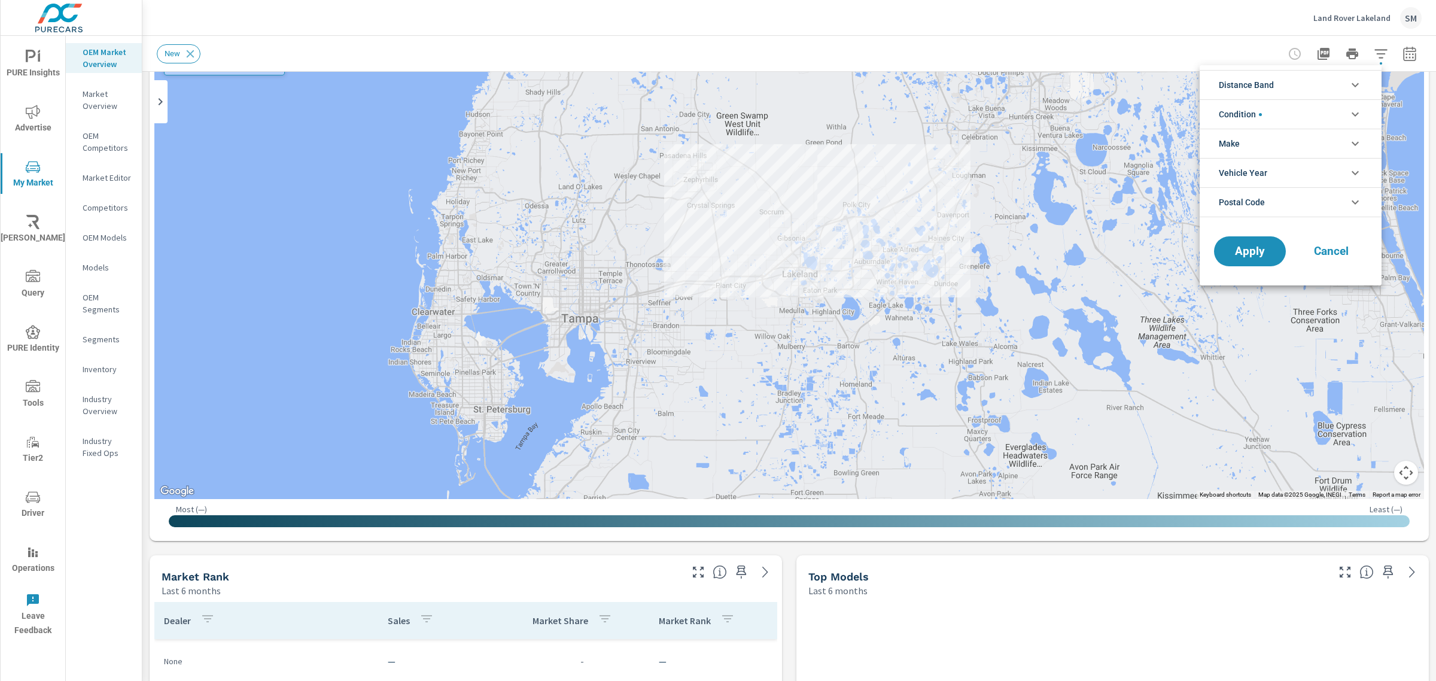
click at [1283, 112] on li "Condition" at bounding box center [1291, 113] width 182 height 29
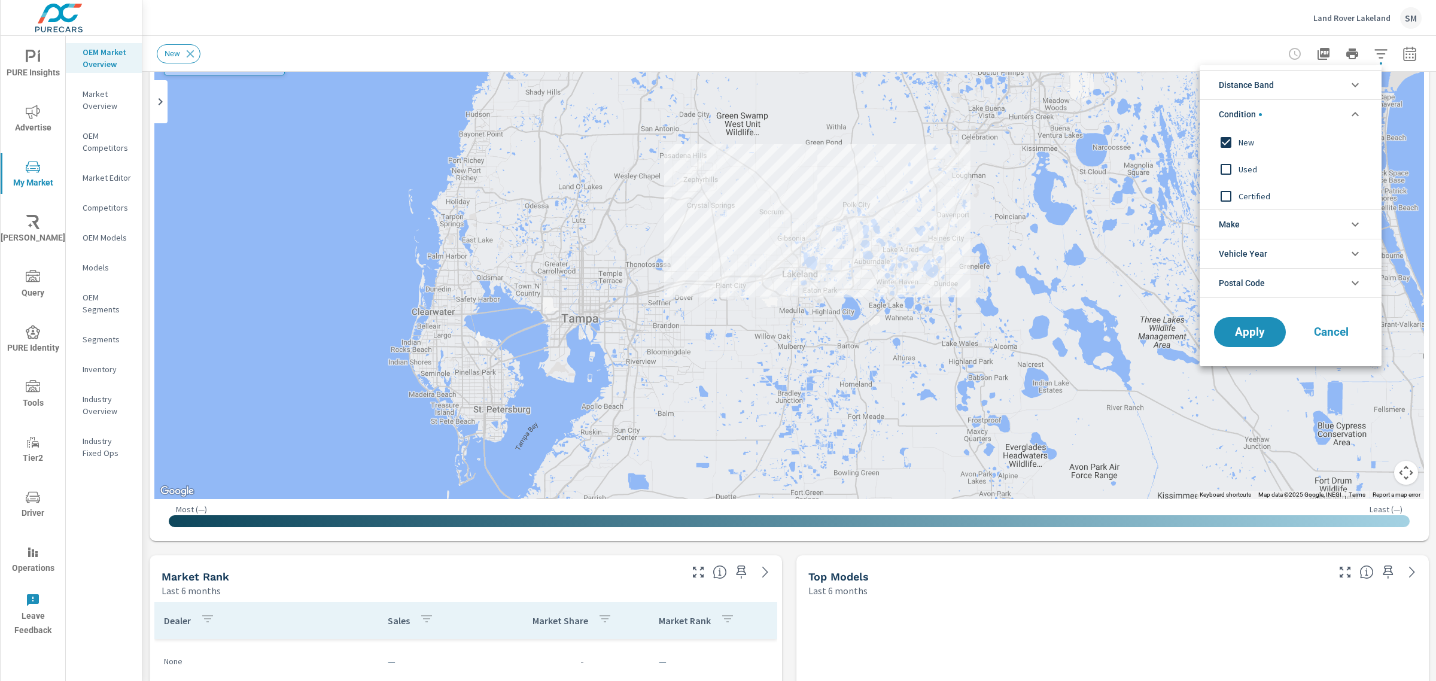
click at [1273, 229] on li "Make" at bounding box center [1291, 223] width 182 height 29
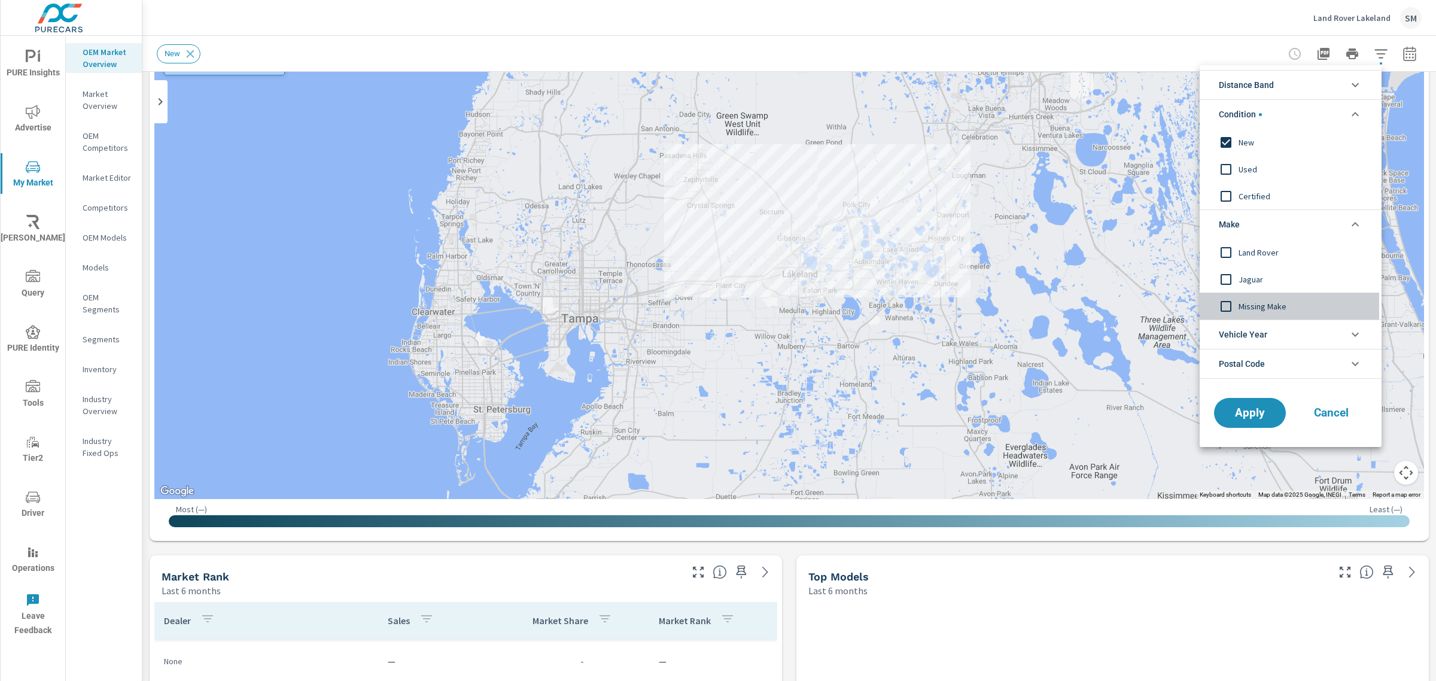
click at [1261, 312] on span "Missing Make" at bounding box center [1303, 306] width 131 height 14
click at [1258, 425] on button "Apply" at bounding box center [1250, 412] width 74 height 31
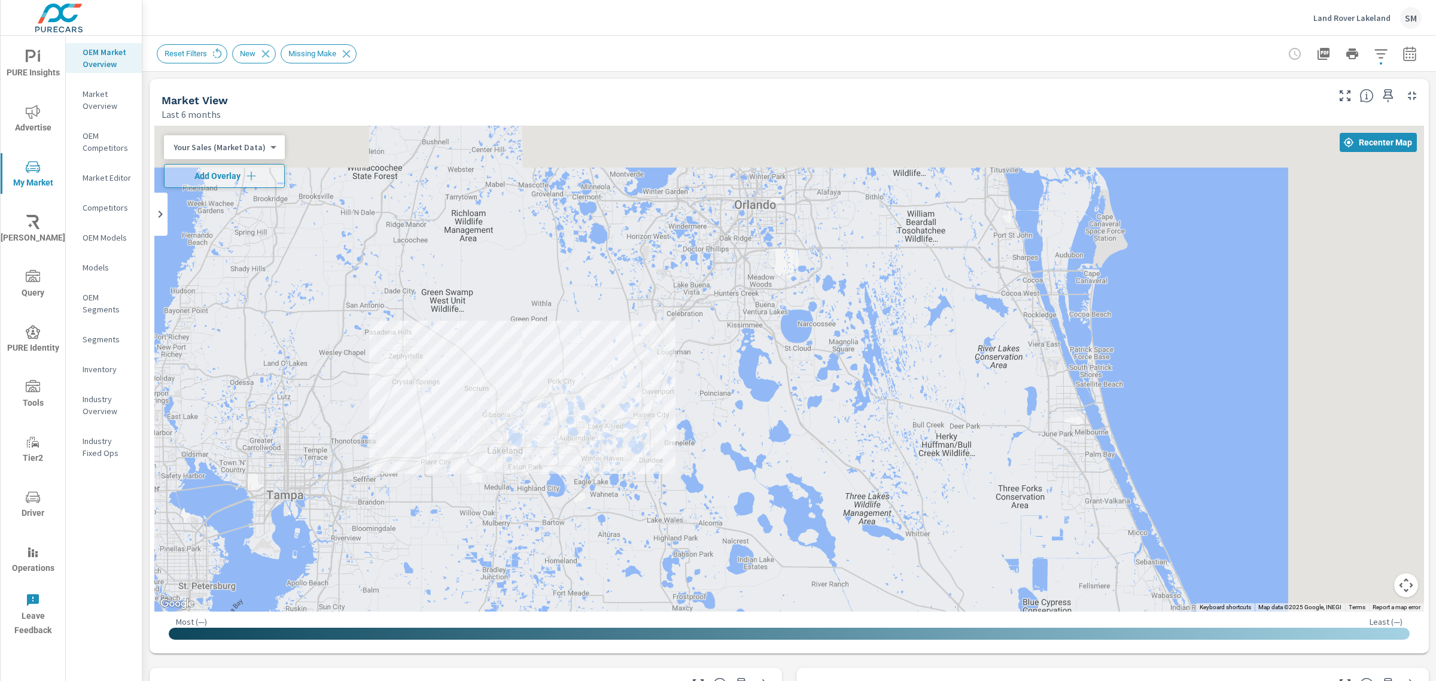
drag, startPoint x: 799, startPoint y: 315, endPoint x: 461, endPoint y: 389, distance: 345.5
click at [461, 389] on div at bounding box center [789, 369] width 1270 height 486
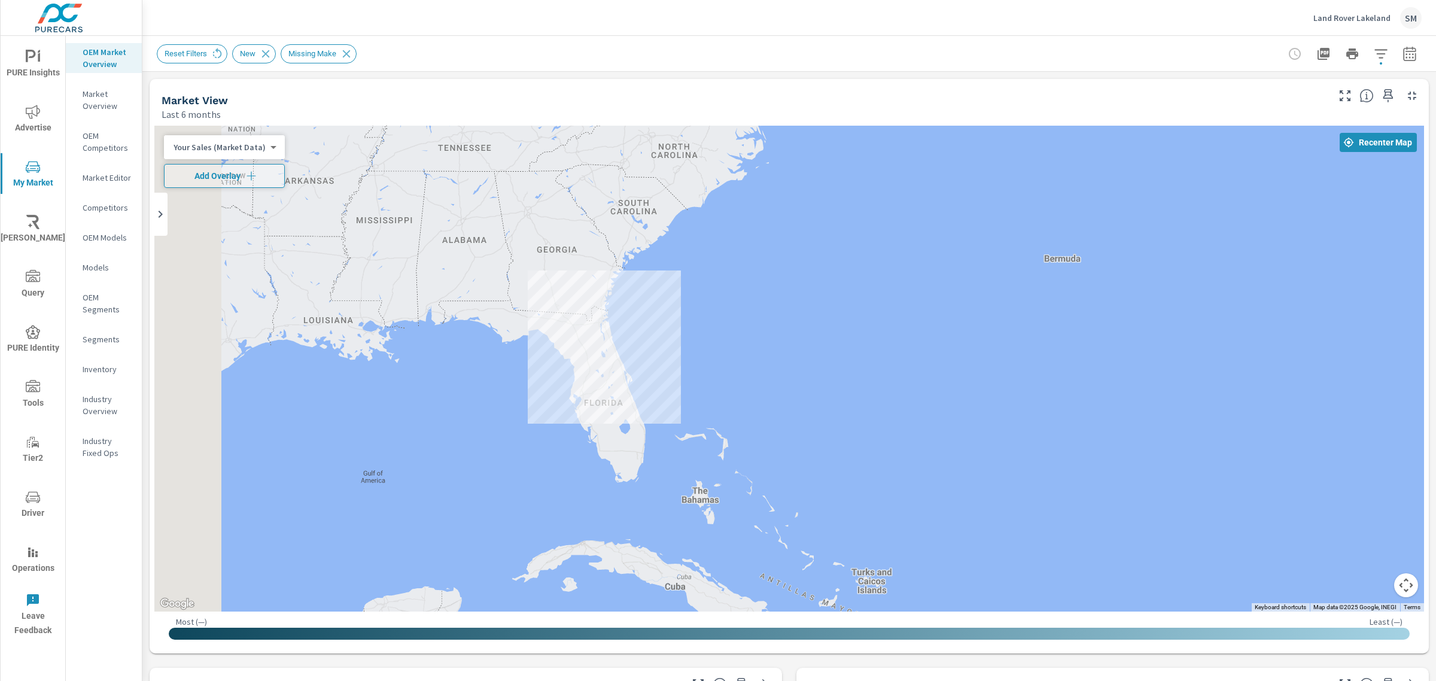
drag, startPoint x: 489, startPoint y: 333, endPoint x: 747, endPoint y: 359, distance: 258.5
click at [747, 359] on div at bounding box center [789, 369] width 1270 height 486
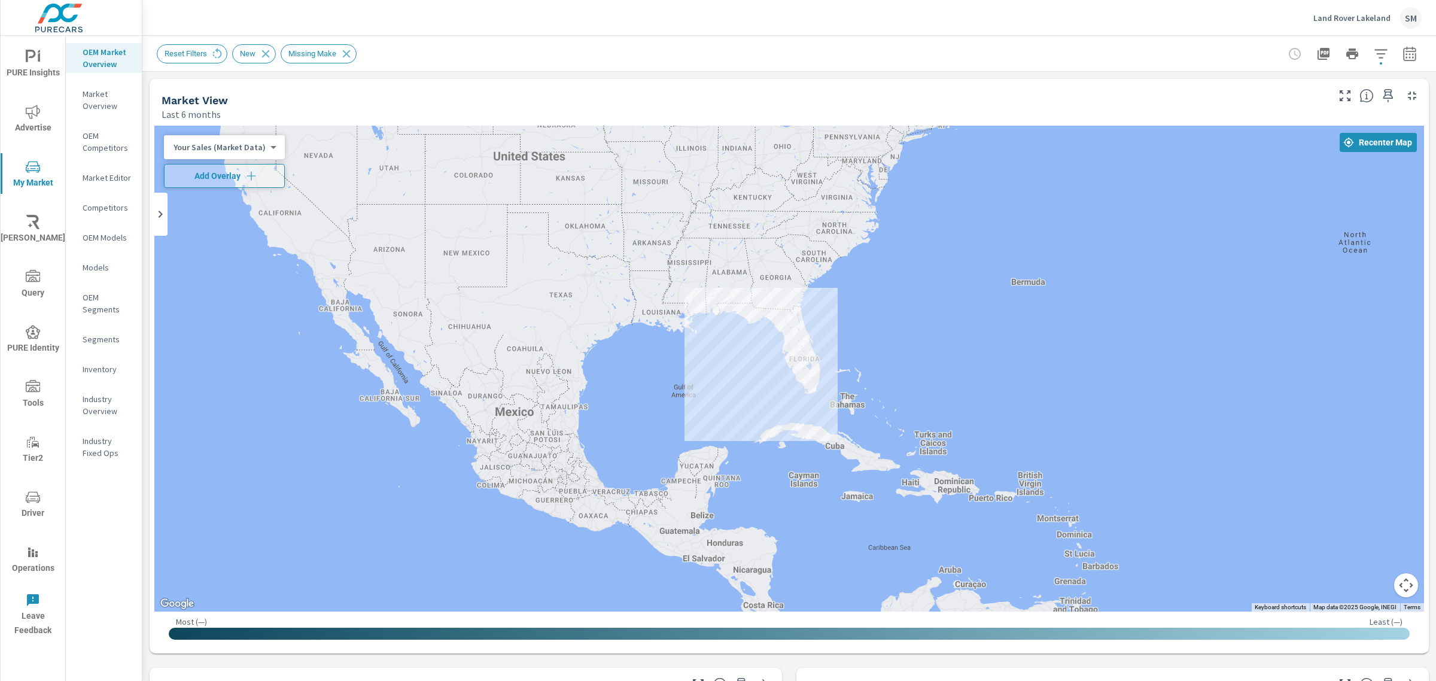
drag, startPoint x: 869, startPoint y: 292, endPoint x: 742, endPoint y: 232, distance: 140.5
click at [742, 232] on div at bounding box center [789, 369] width 1270 height 486
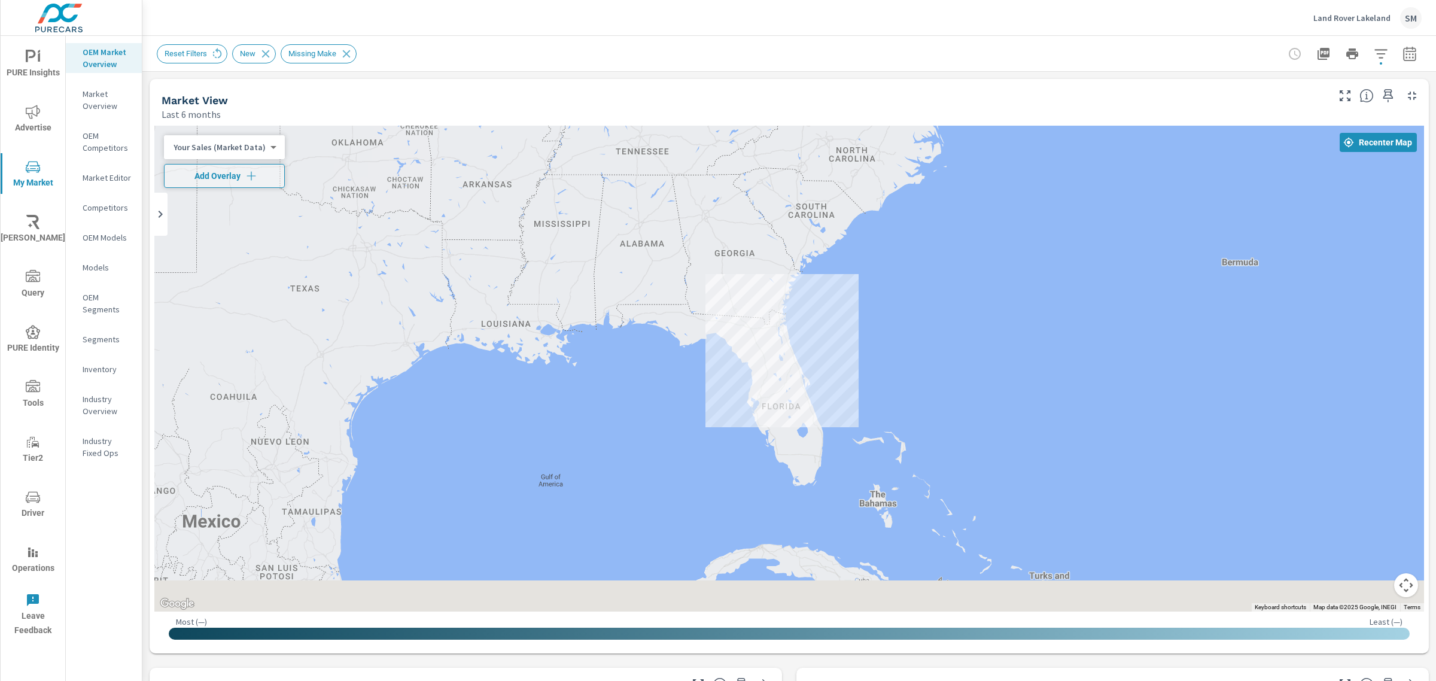
drag, startPoint x: 781, startPoint y: 302, endPoint x: 628, endPoint y: 123, distance: 235.5
click at [628, 123] on div "← Move left → Move right ↑ Move up ↓ Move down + Zoom in - Zoom out Home Jump l…" at bounding box center [789, 387] width 1279 height 532
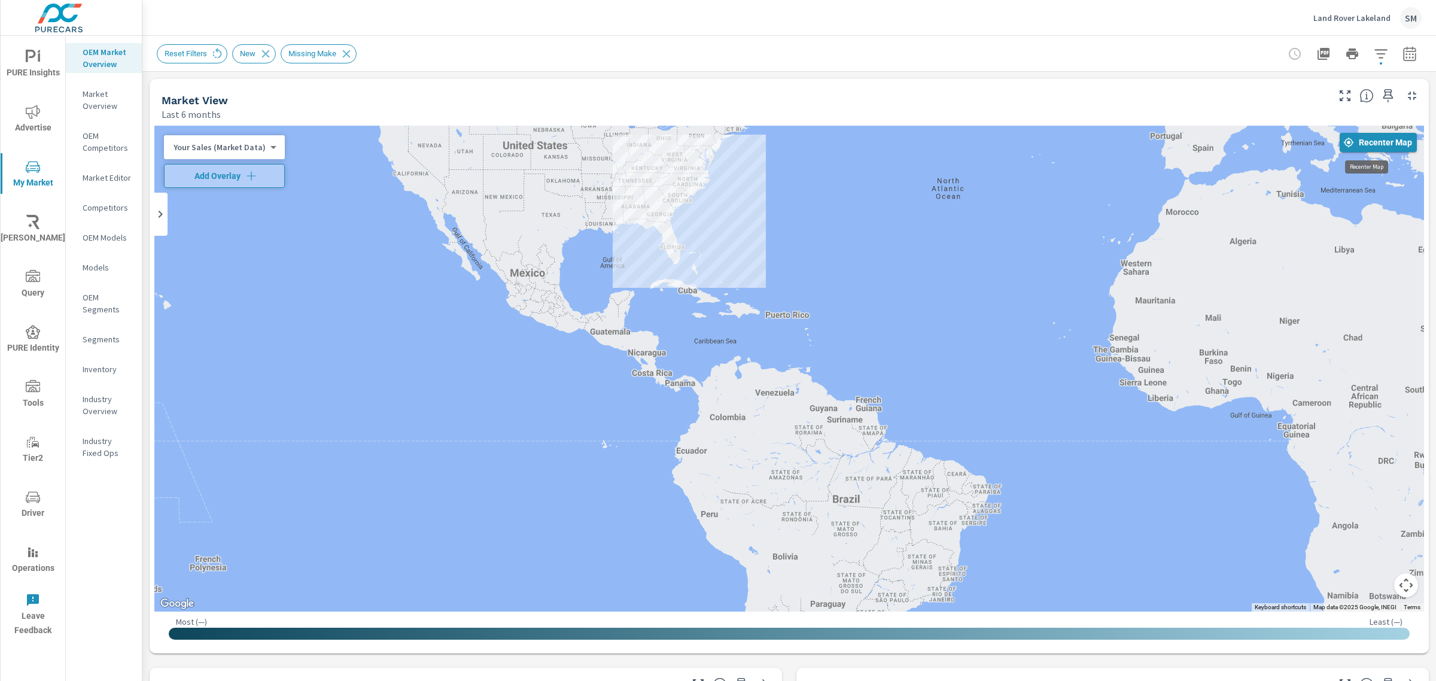
click at [1365, 135] on button "Recenter Map" at bounding box center [1378, 142] width 77 height 19
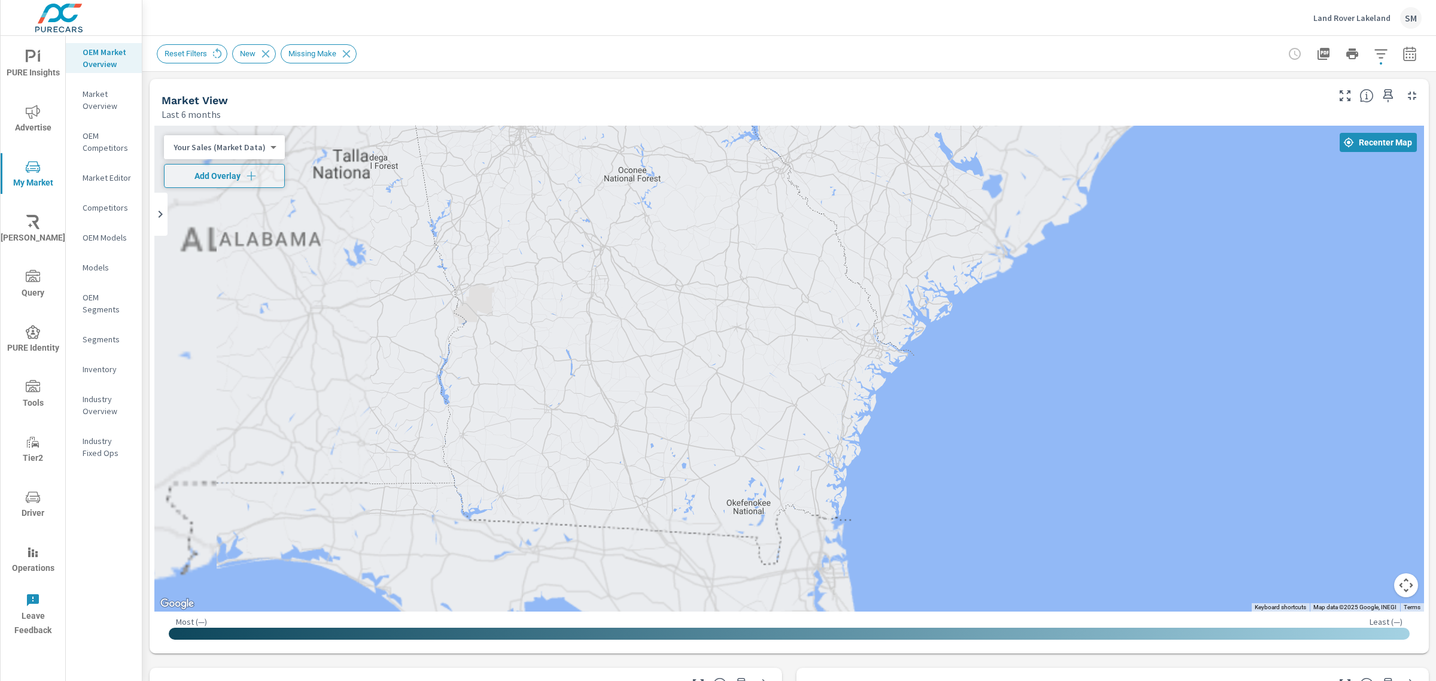
drag, startPoint x: 693, startPoint y: 386, endPoint x: 614, endPoint y: 156, distance: 243.5
click at [614, 156] on div at bounding box center [789, 369] width 1270 height 486
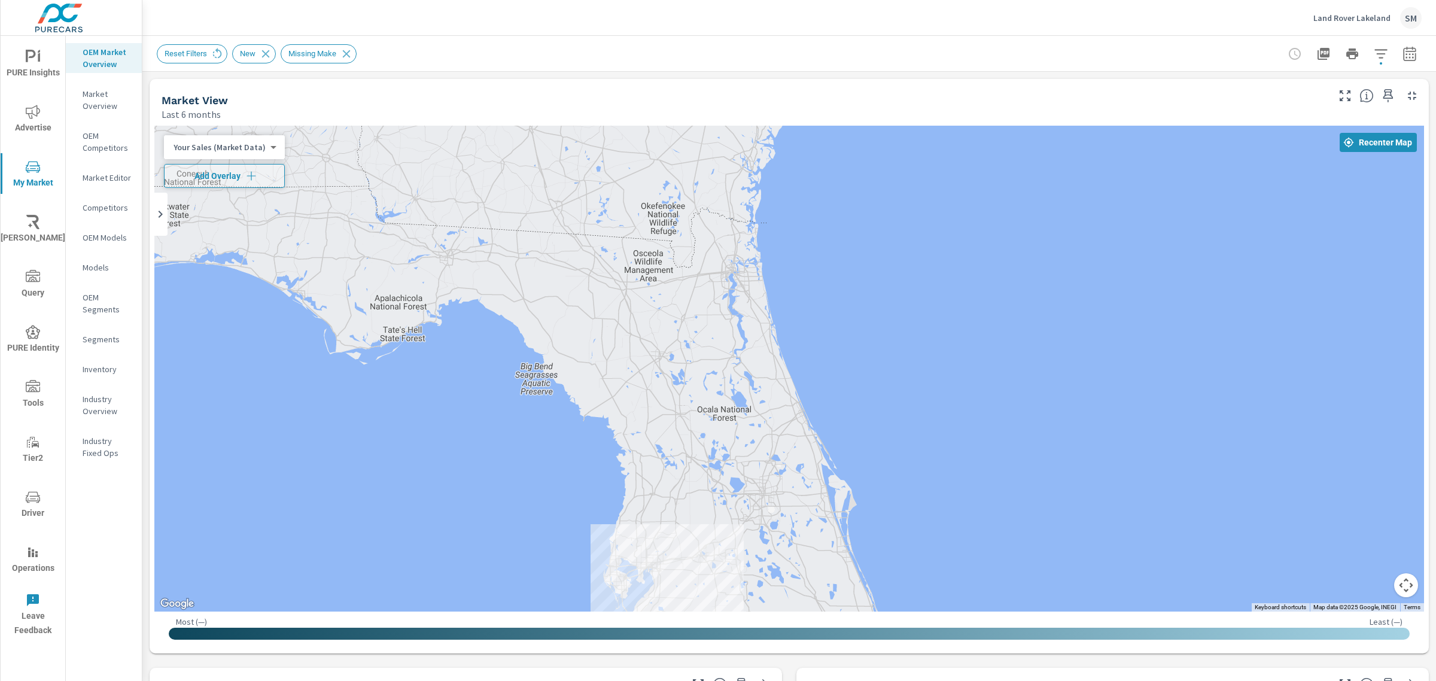
drag, startPoint x: 751, startPoint y: 473, endPoint x: 669, endPoint y: 129, distance: 353.8
click at [669, 129] on div at bounding box center [789, 369] width 1270 height 486
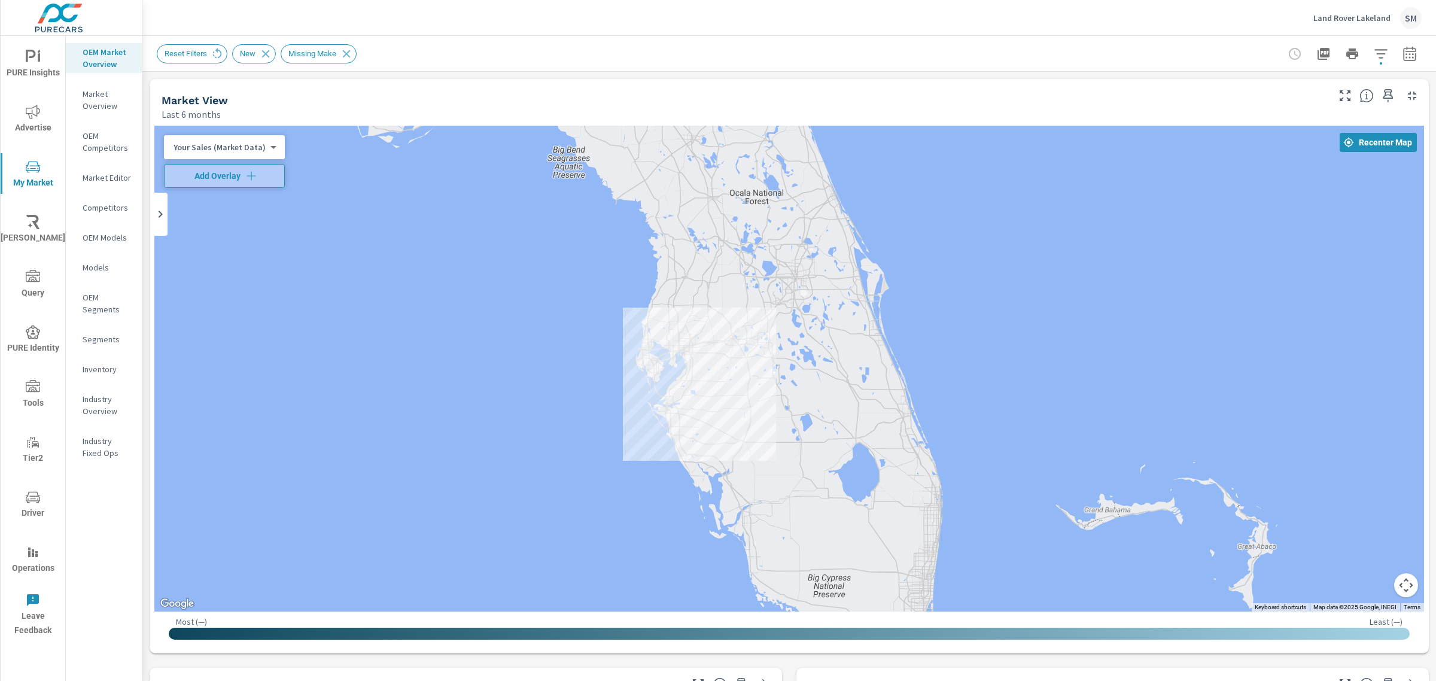
drag, startPoint x: 778, startPoint y: 389, endPoint x: 786, endPoint y: 202, distance: 187.4
click at [786, 202] on div at bounding box center [789, 369] width 1270 height 486
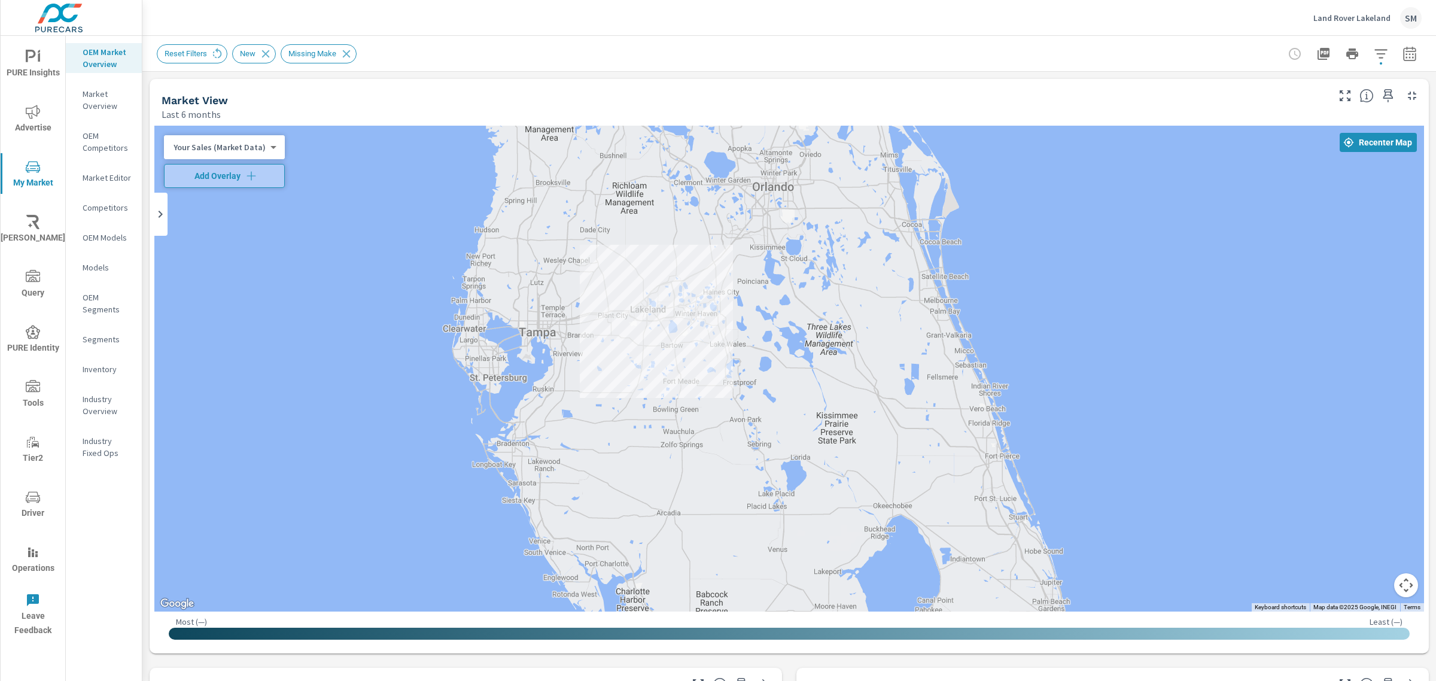
drag, startPoint x: 656, startPoint y: 441, endPoint x: 665, endPoint y: 291, distance: 150.5
click at [665, 291] on div at bounding box center [789, 369] width 1270 height 486
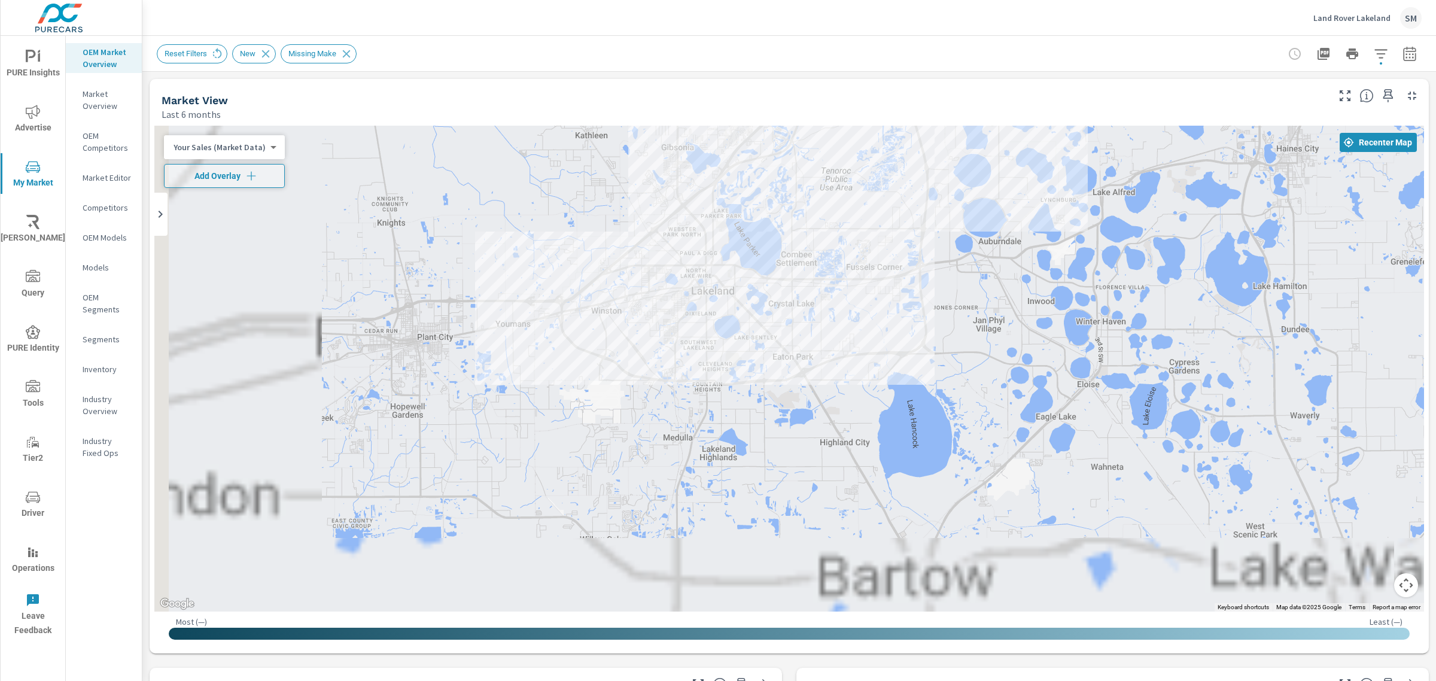
drag, startPoint x: 678, startPoint y: 321, endPoint x: 902, endPoint y: 209, distance: 250.4
click at [902, 209] on div at bounding box center [789, 369] width 1270 height 486
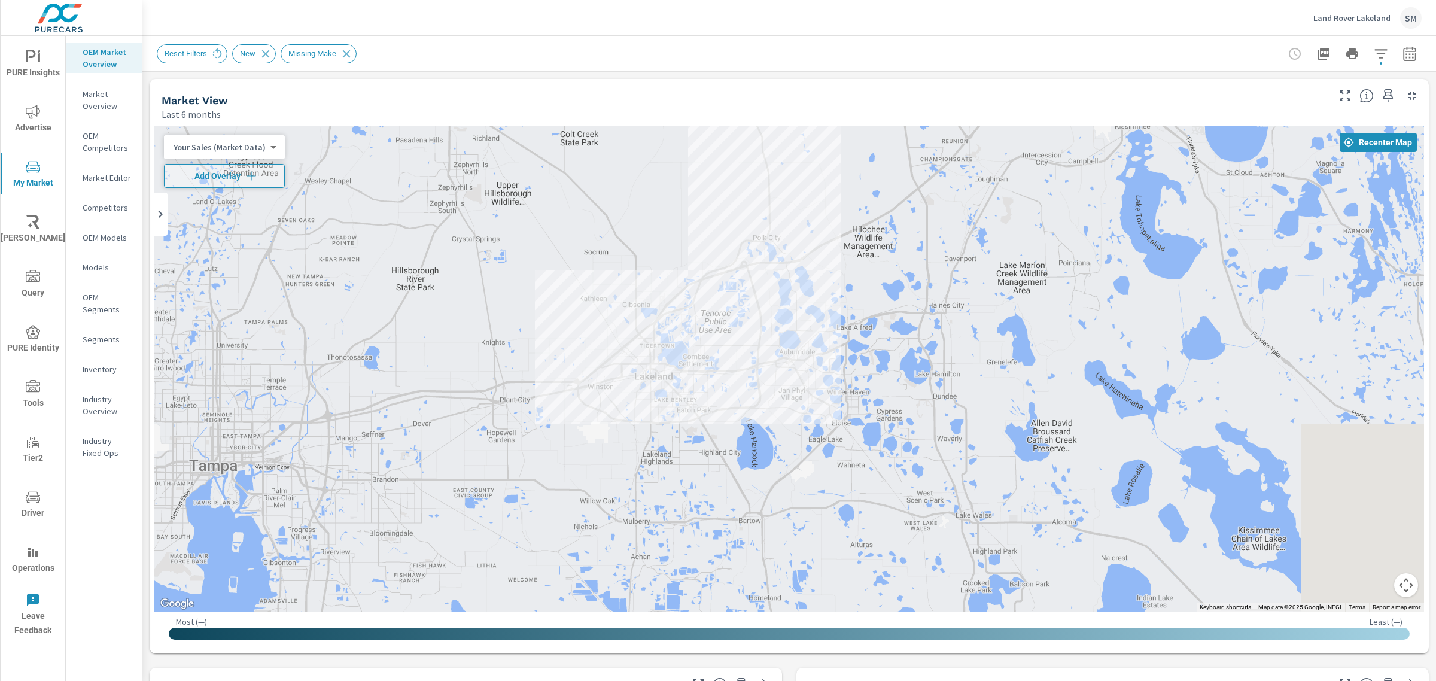
drag, startPoint x: 912, startPoint y: 208, endPoint x: 745, endPoint y: 341, distance: 214.1
click at [745, 341] on div at bounding box center [789, 369] width 1270 height 486
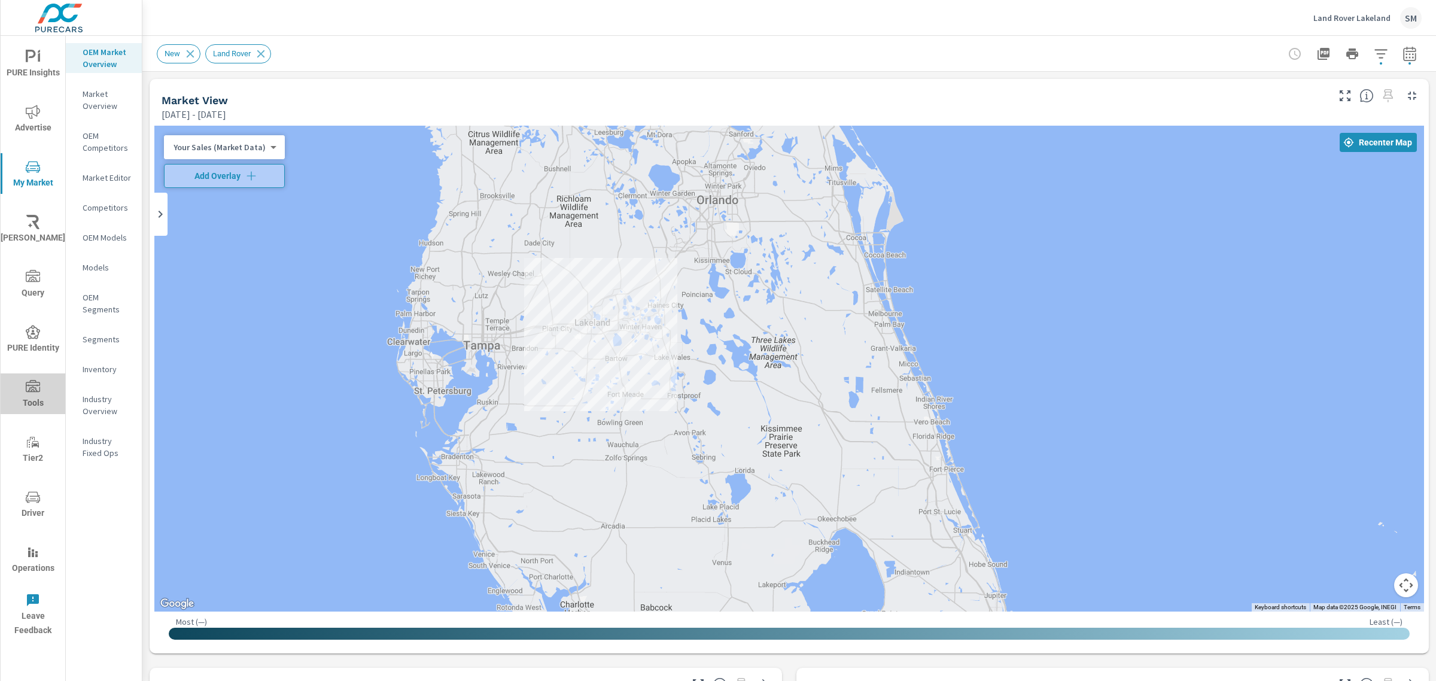
click at [27, 380] on icon "nav menu" at bounding box center [33, 387] width 14 height 14
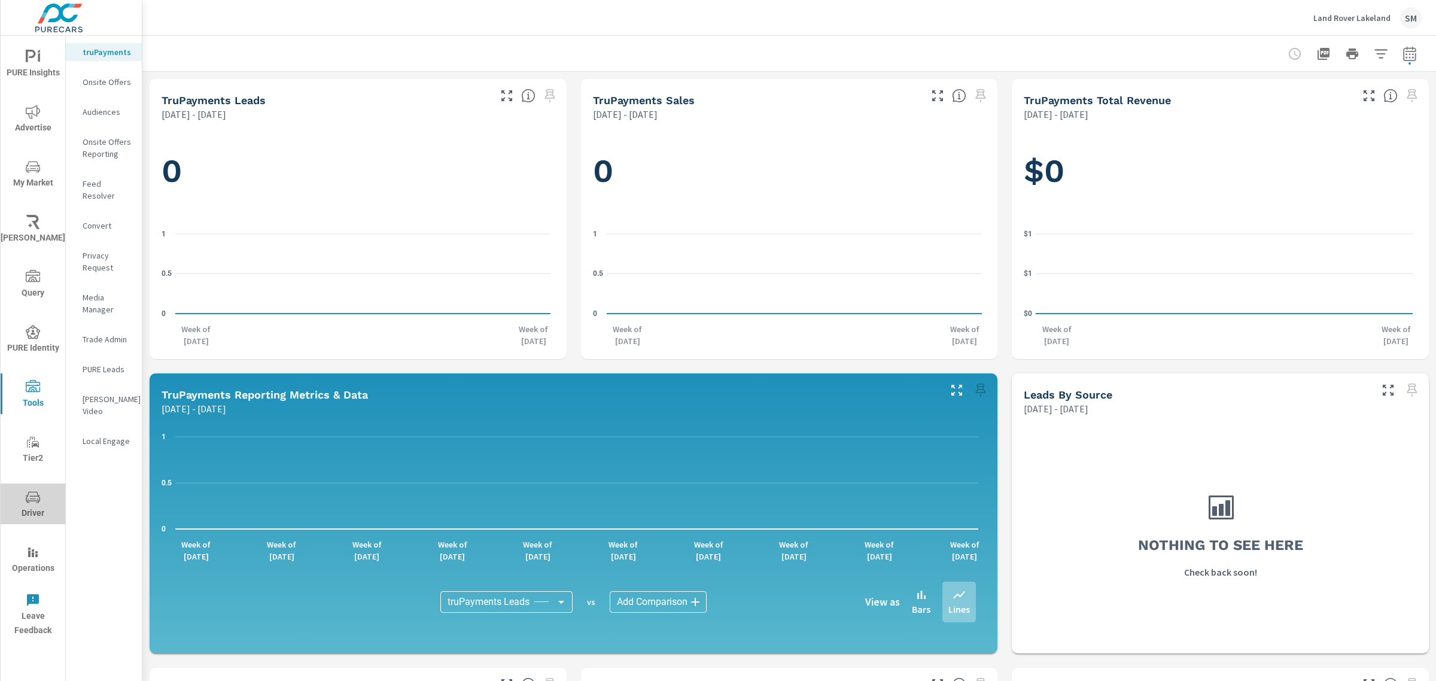
click at [34, 489] on button "Driver" at bounding box center [33, 503] width 65 height 41
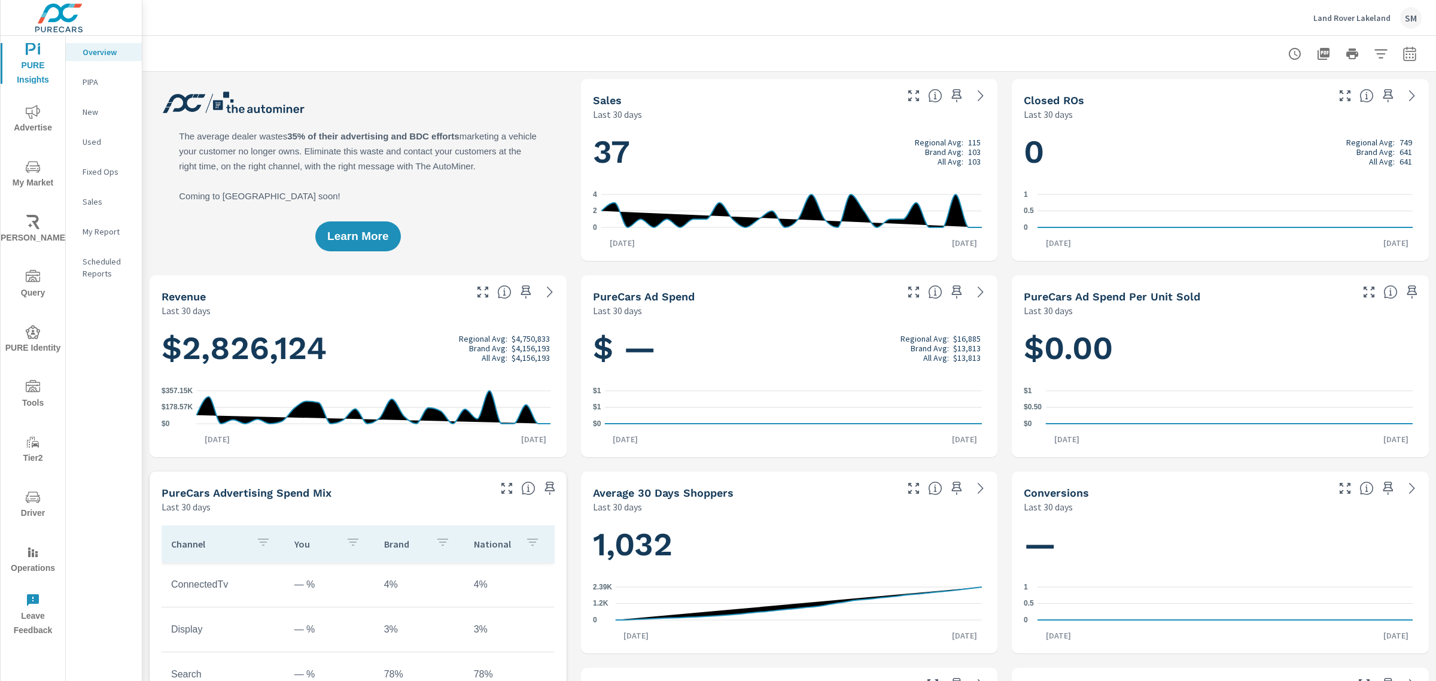
click at [34, 115] on icon "nav menu" at bounding box center [33, 112] width 14 height 14
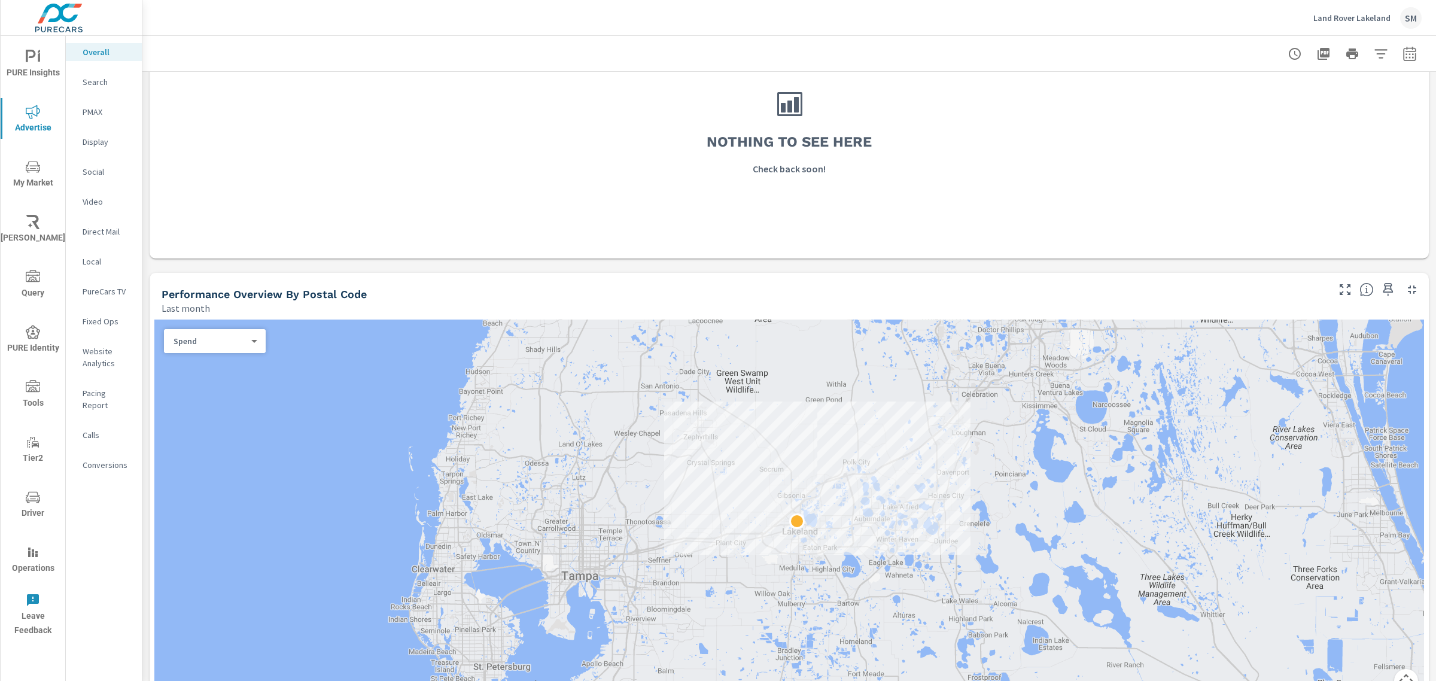
scroll to position [199, 0]
click at [35, 166] on icon "nav menu" at bounding box center [33, 167] width 14 height 14
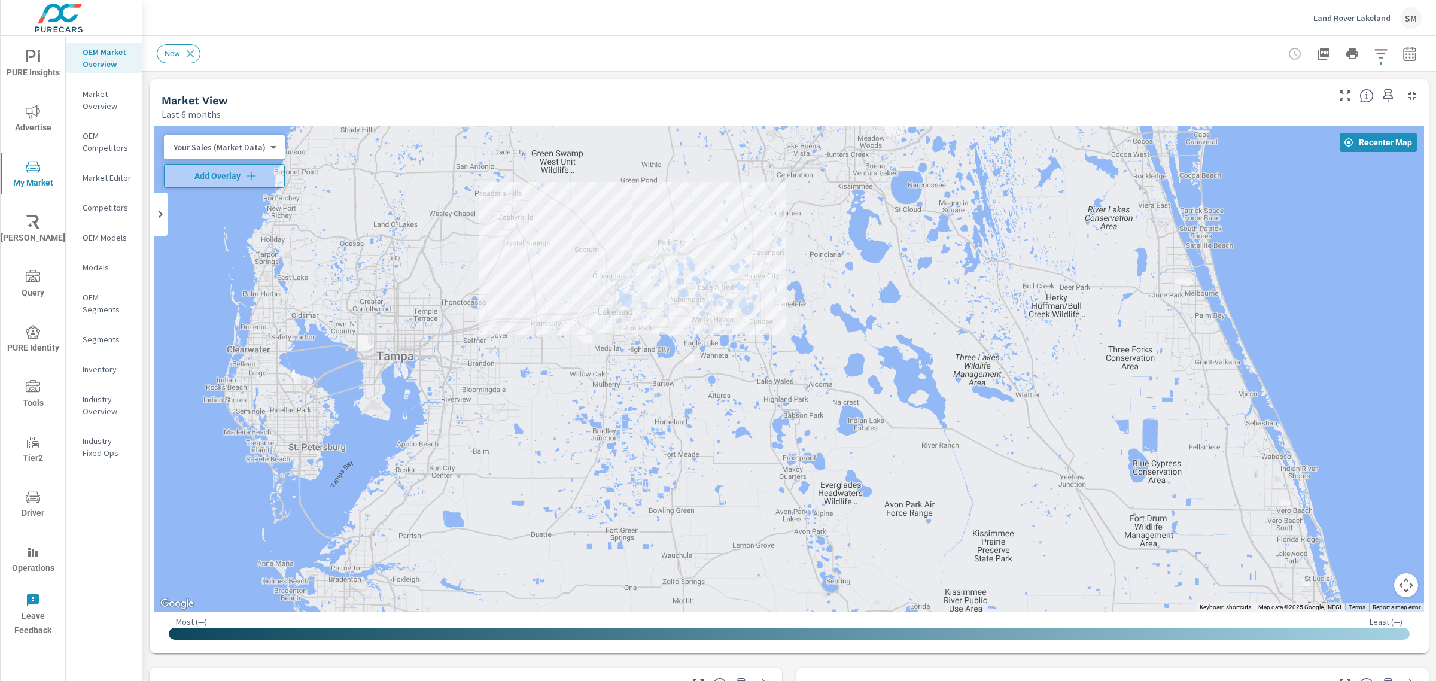
drag, startPoint x: 712, startPoint y: 342, endPoint x: 518, endPoint y: 264, distance: 208.9
click at [518, 264] on div at bounding box center [789, 369] width 1270 height 486
click at [270, 153] on div "Your Sales (Market Data) 0 ​" at bounding box center [224, 147] width 121 height 24
click at [259, 141] on div "Your Sales (Market Data) 0 ​" at bounding box center [224, 147] width 121 height 24
click at [262, 142] on body "PURE Insights Advertise My Market Riley AI Query PURE Identity Tools Tier2 Driv…" at bounding box center [718, 340] width 1436 height 681
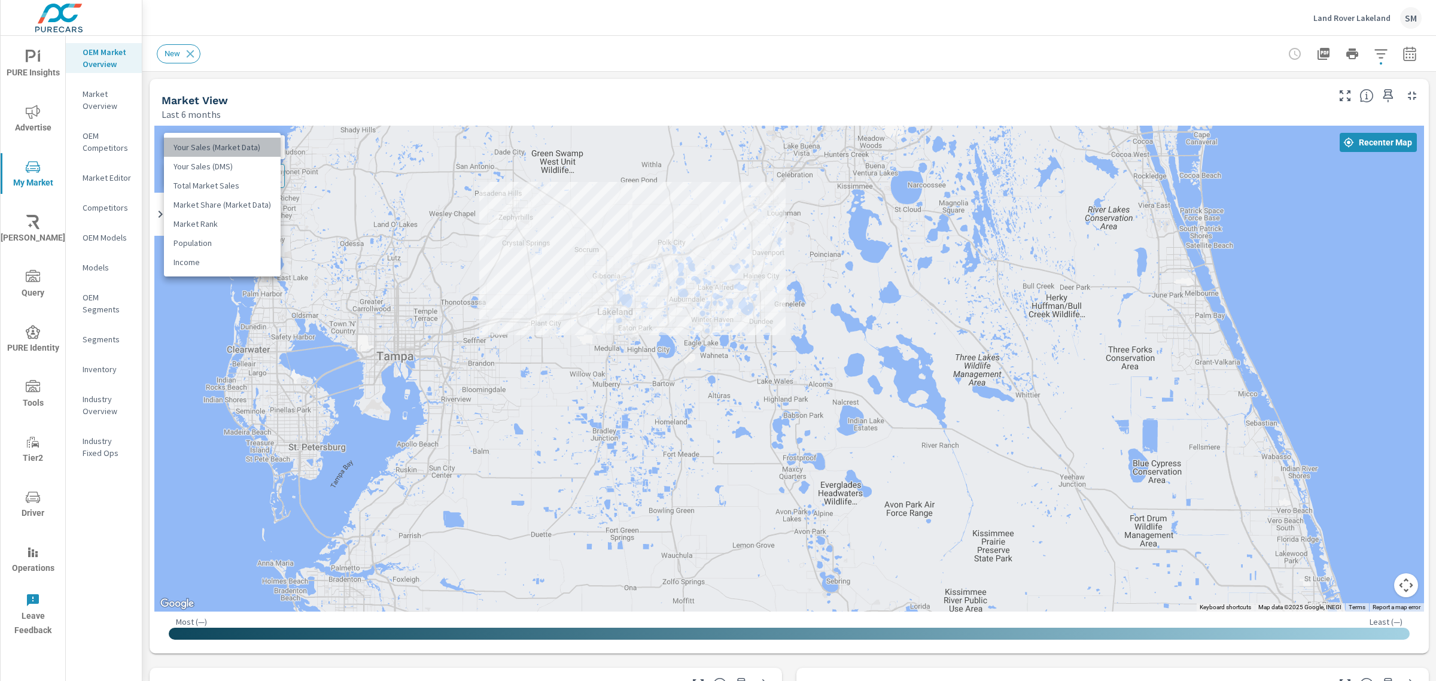
click at [249, 148] on li "Your Sales (Market Data)" at bounding box center [222, 147] width 117 height 19
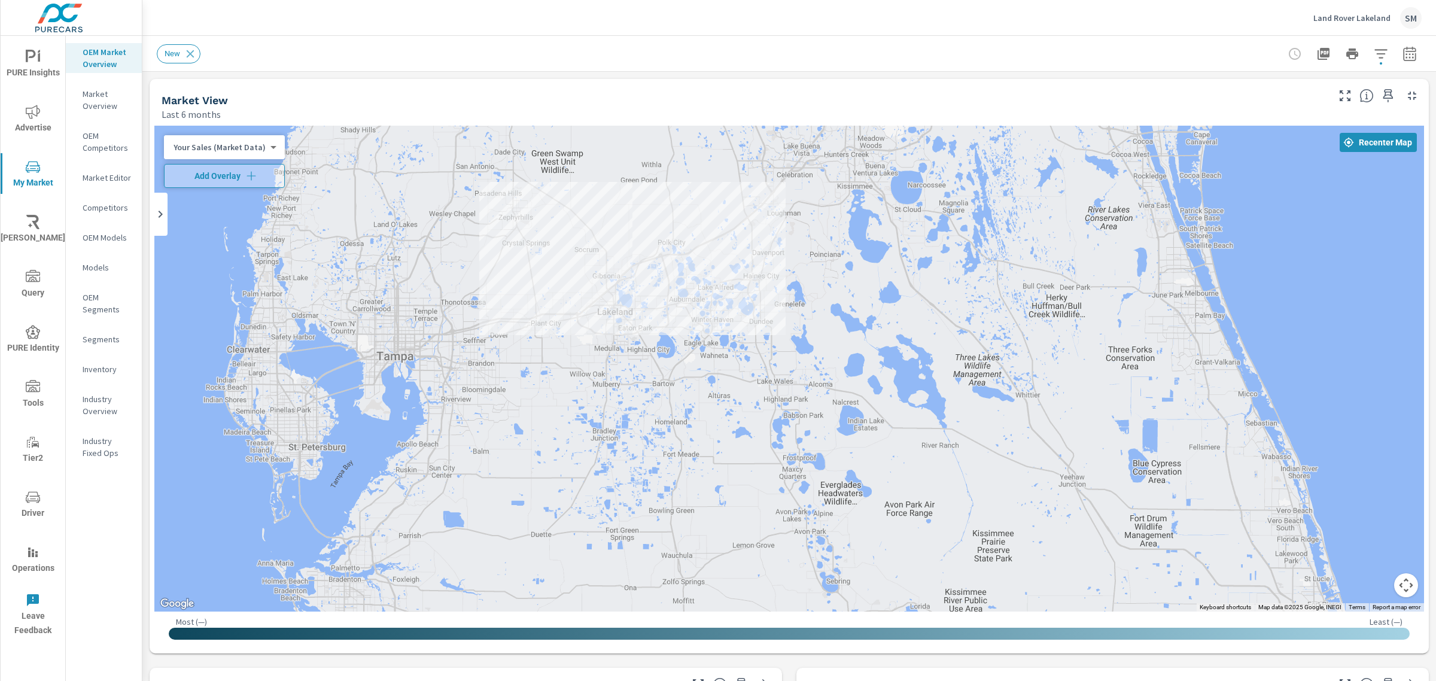
click at [565, 94] on div "Market View" at bounding box center [744, 100] width 1164 height 14
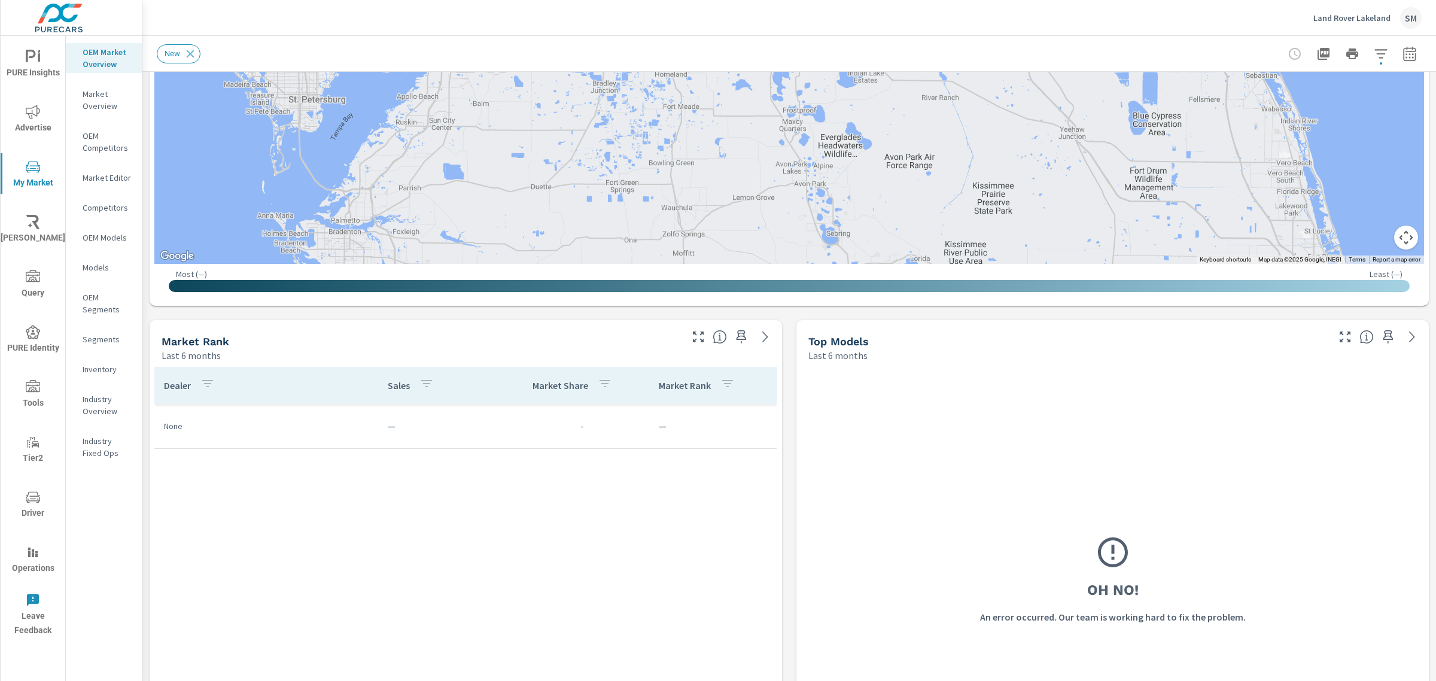
scroll to position [395, 0]
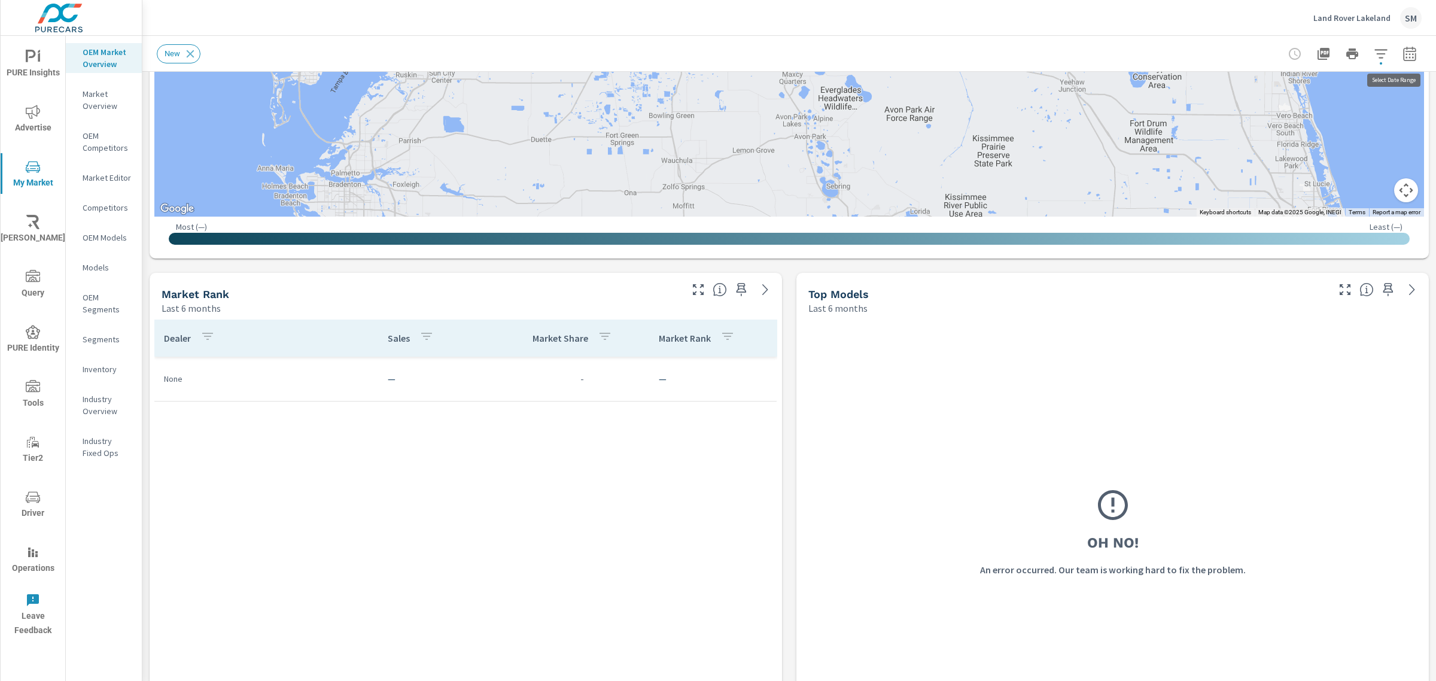
click at [1406, 54] on button "button" at bounding box center [1410, 54] width 24 height 24
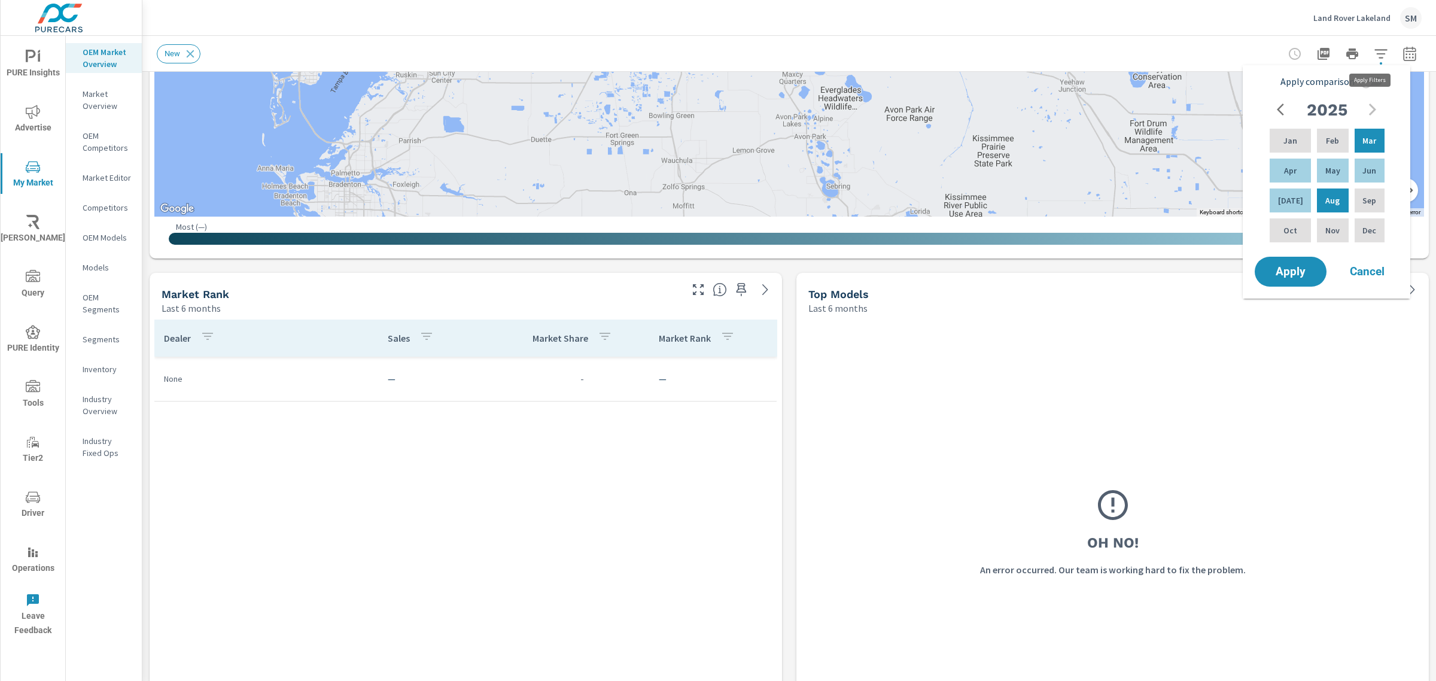
click at [1374, 53] on icon "button" at bounding box center [1381, 54] width 14 height 14
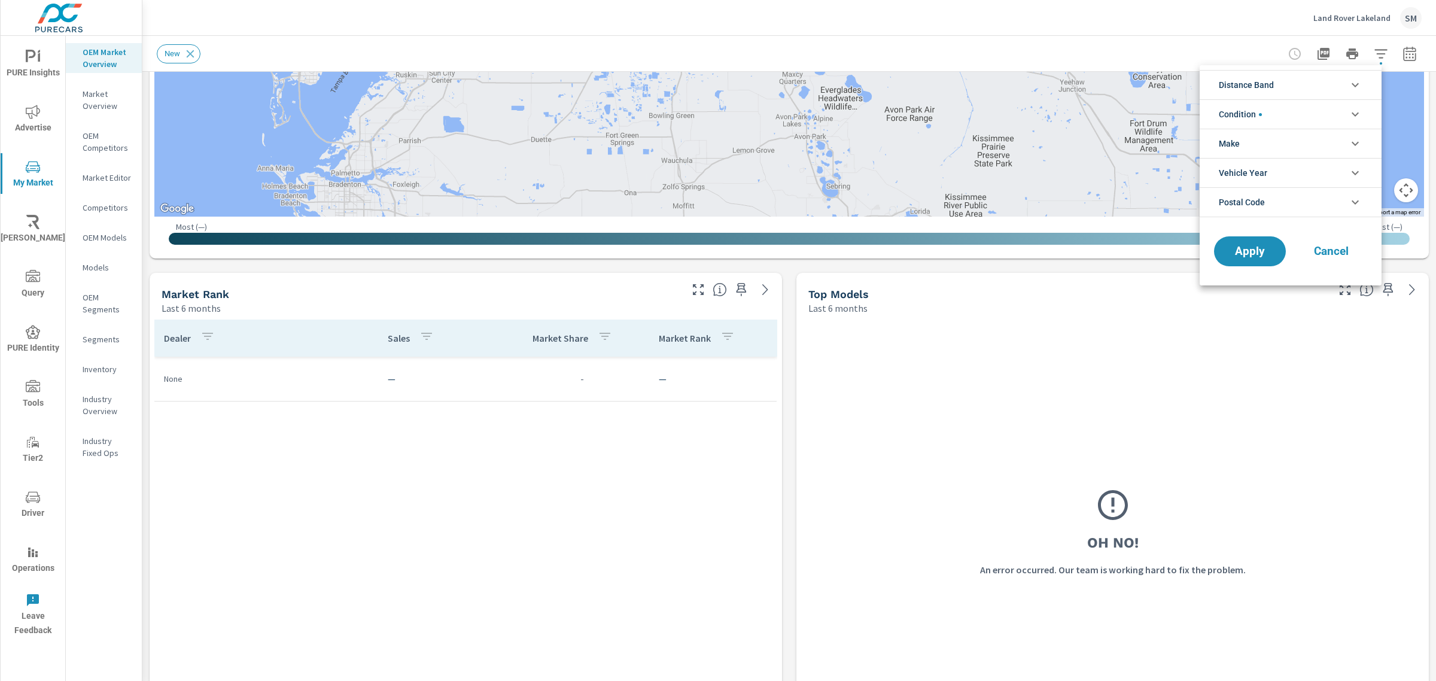
click at [1354, 111] on icon "filter options" at bounding box center [1355, 114] width 14 height 14
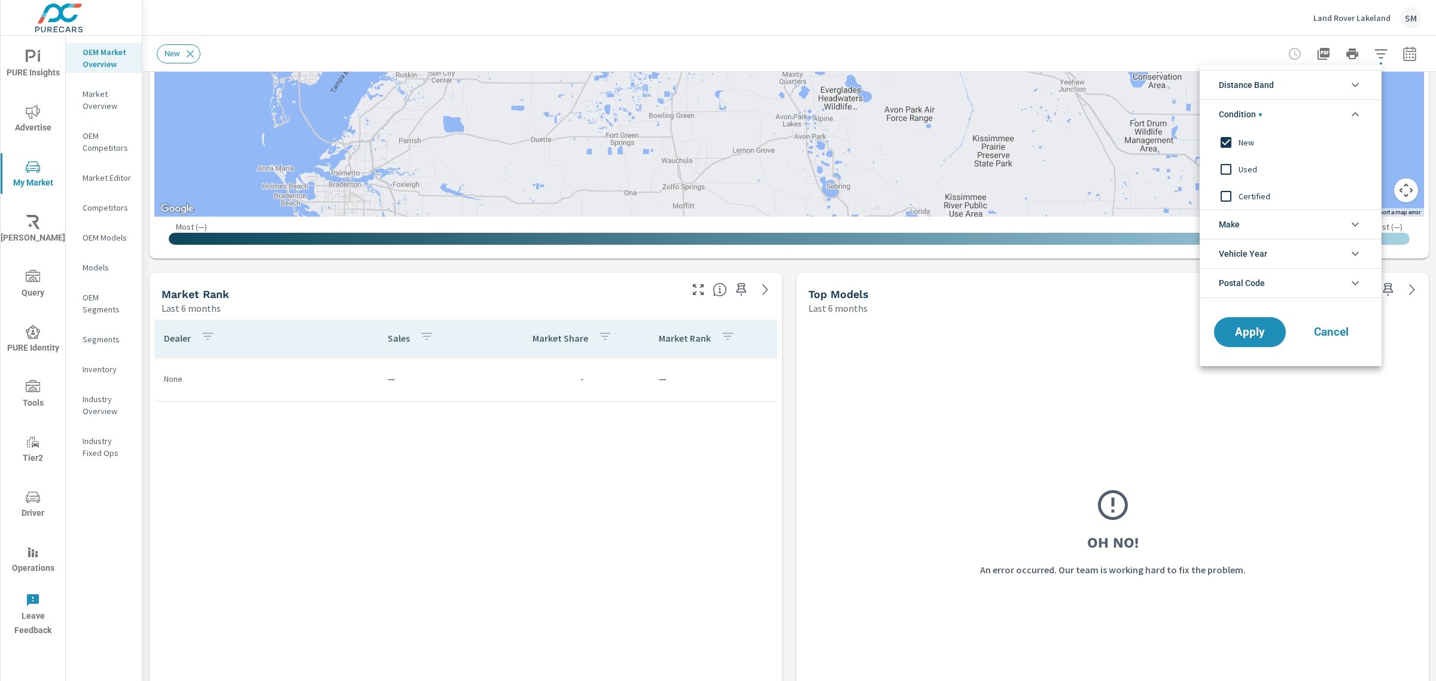
click at [1226, 17] on div at bounding box center [718, 340] width 1436 height 681
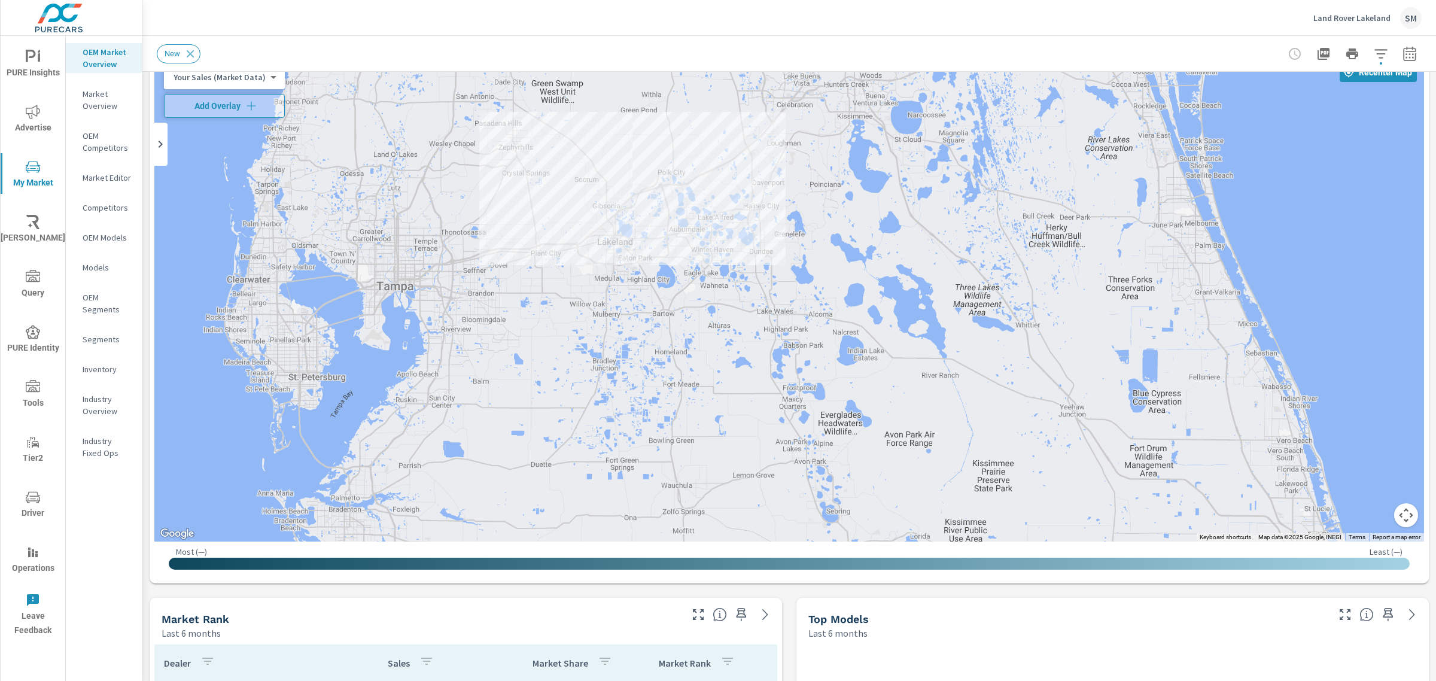
scroll to position [70, 0]
